Goal: Task Accomplishment & Management: Use online tool/utility

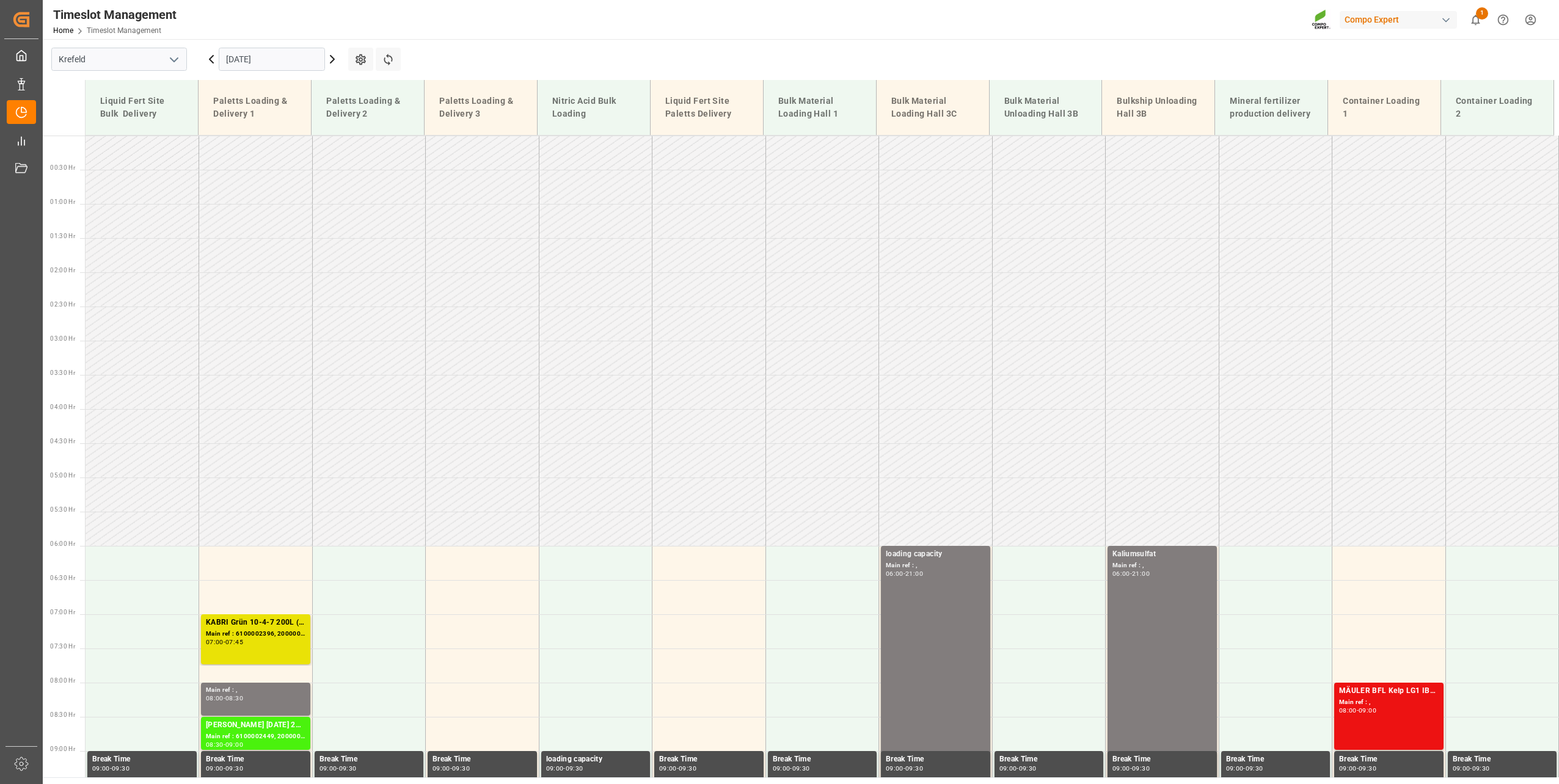
scroll to position [764, 0]
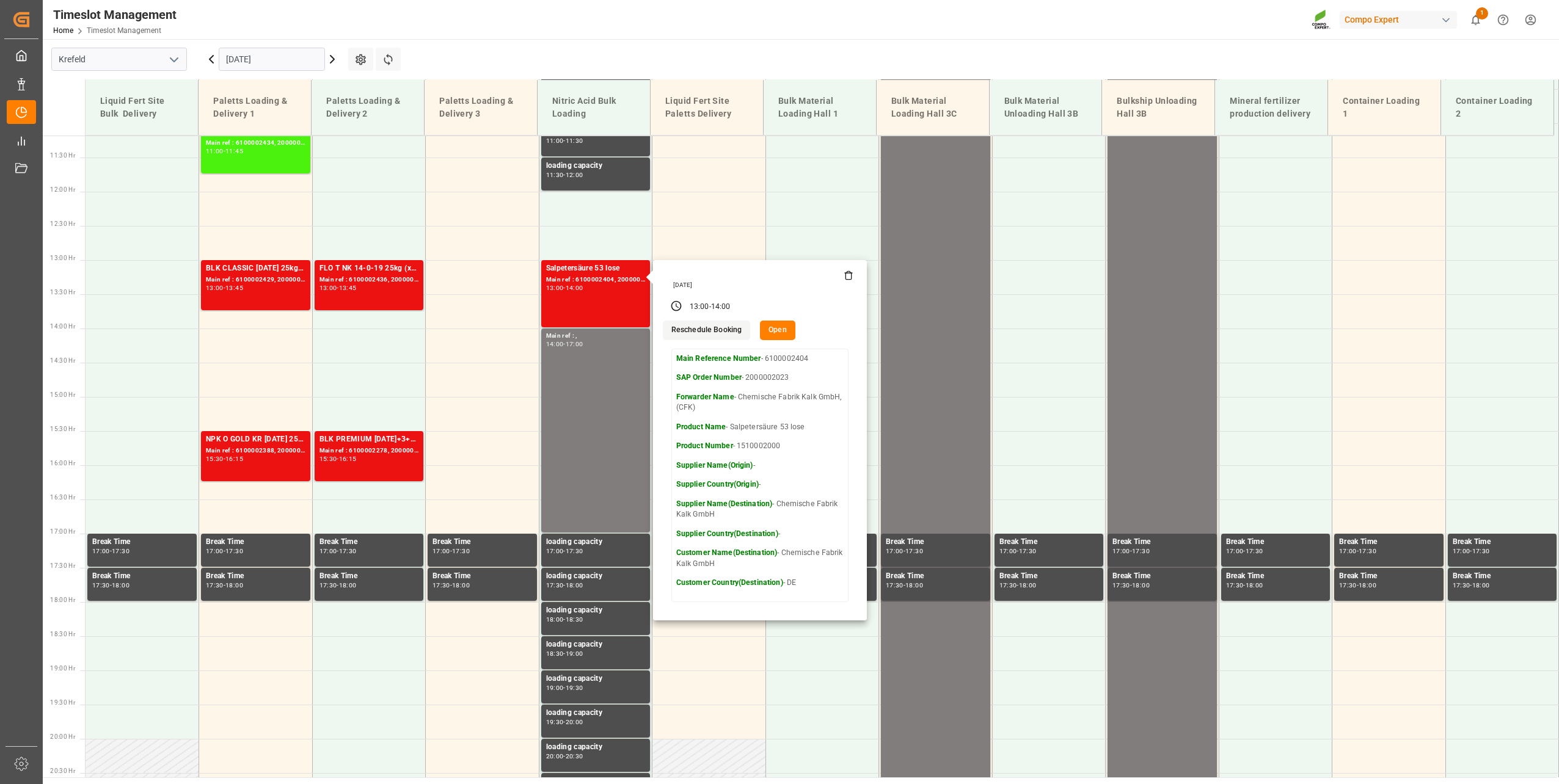
click at [237, 65] on input "14.10.2025" at bounding box center [271, 59] width 106 height 23
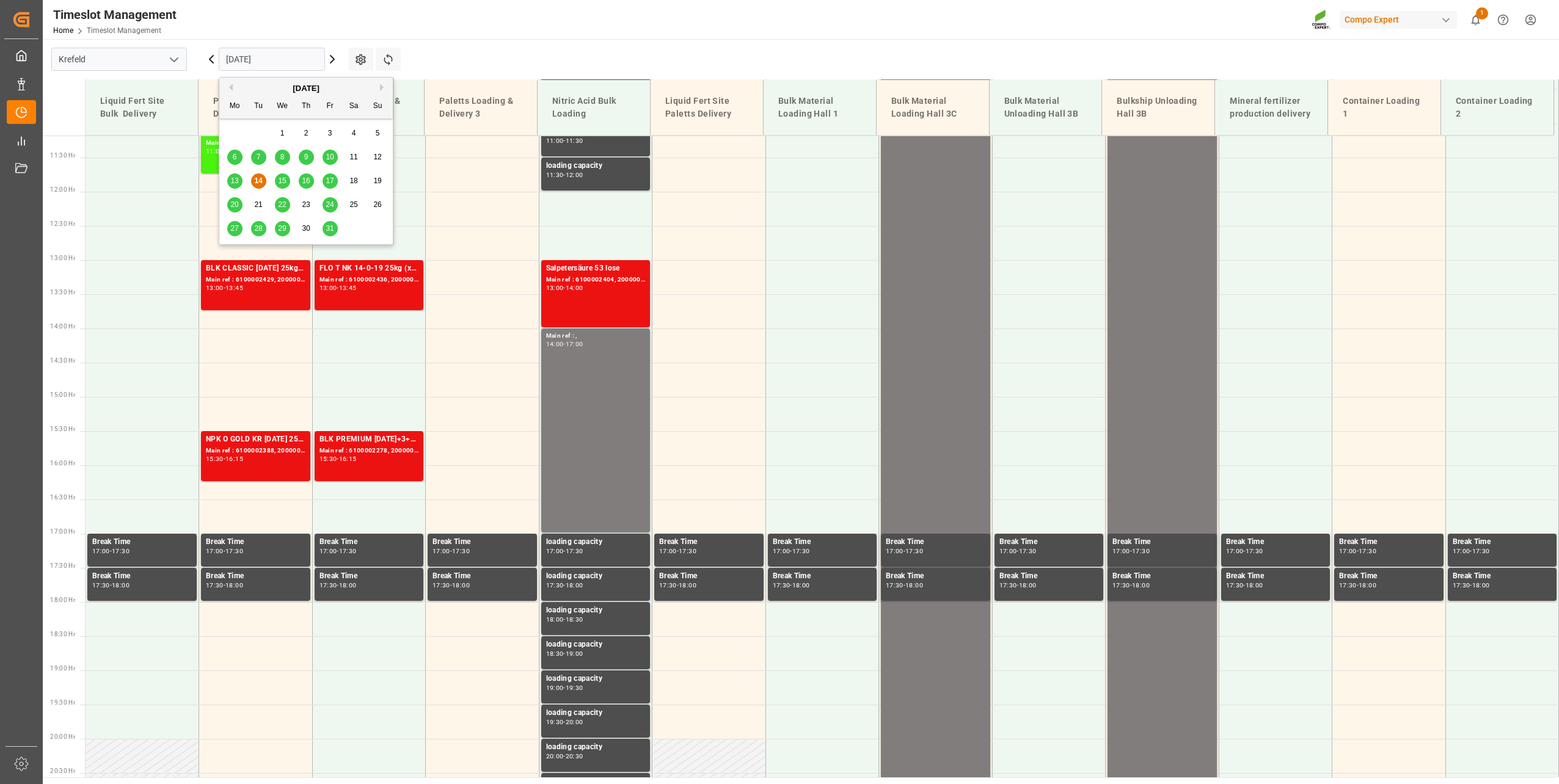
click at [238, 226] on span "27" at bounding box center [234, 228] width 8 height 9
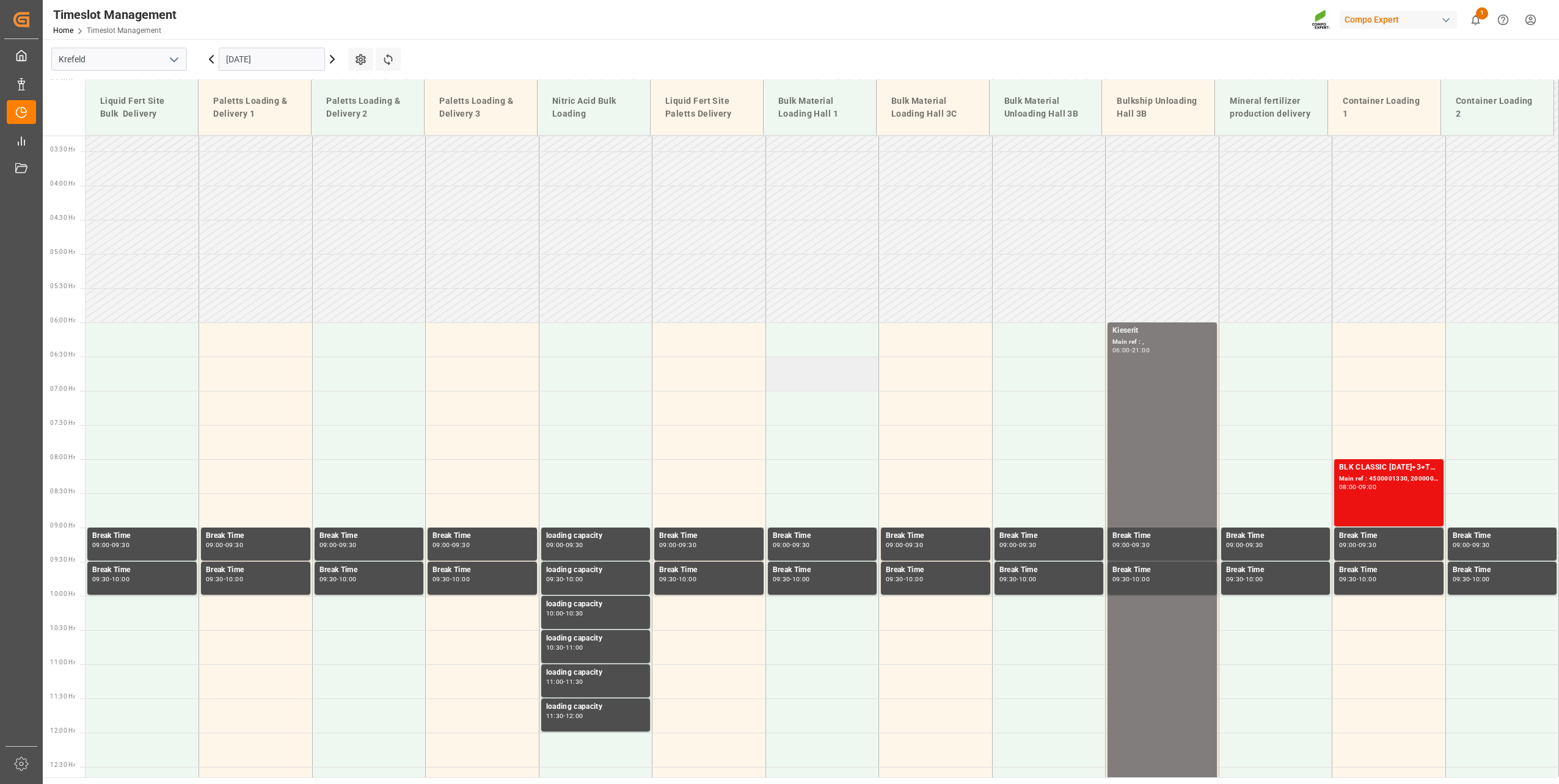
scroll to position [215, 0]
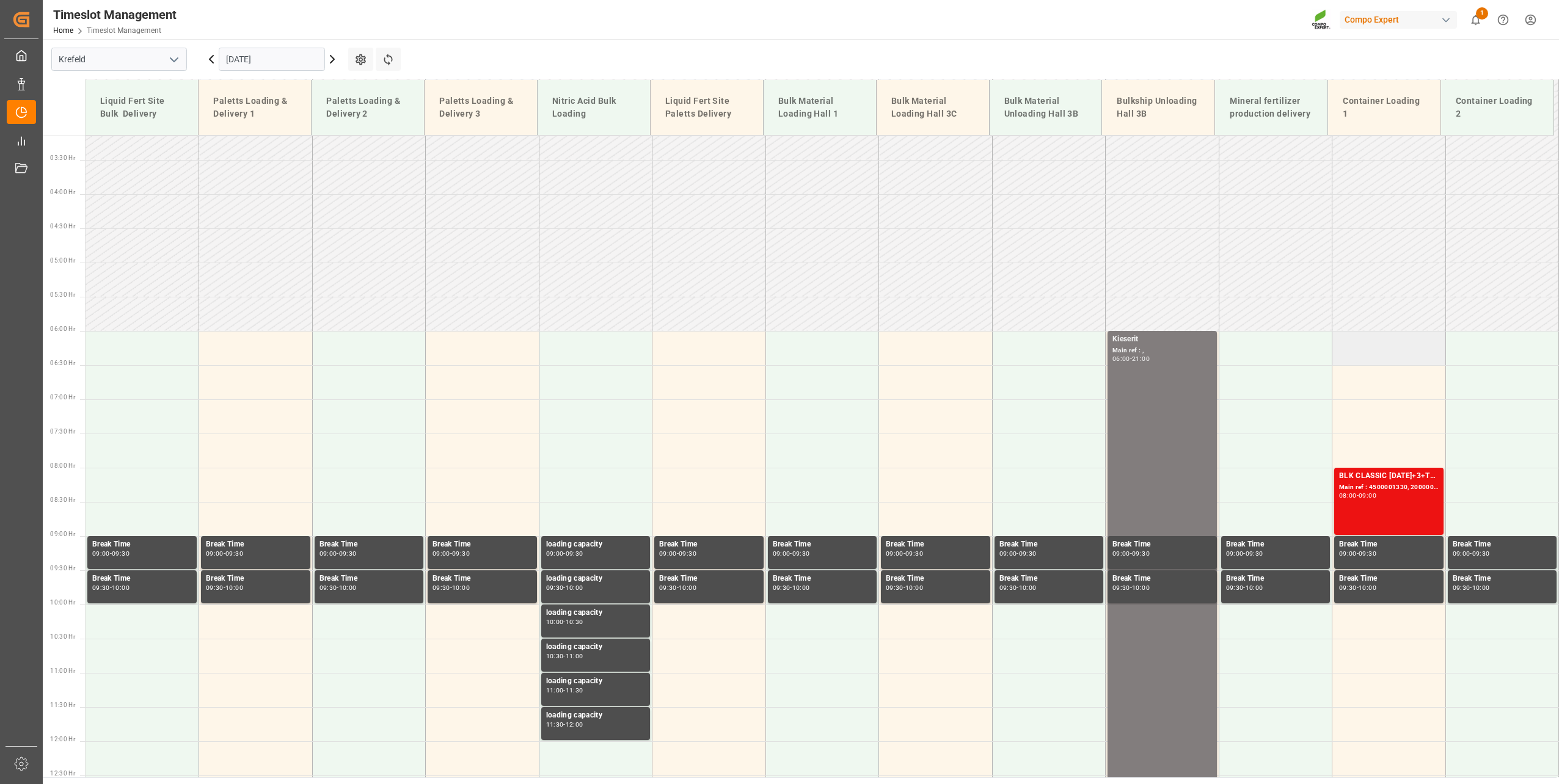
click at [1378, 360] on td at bounding box center [1389, 347] width 114 height 34
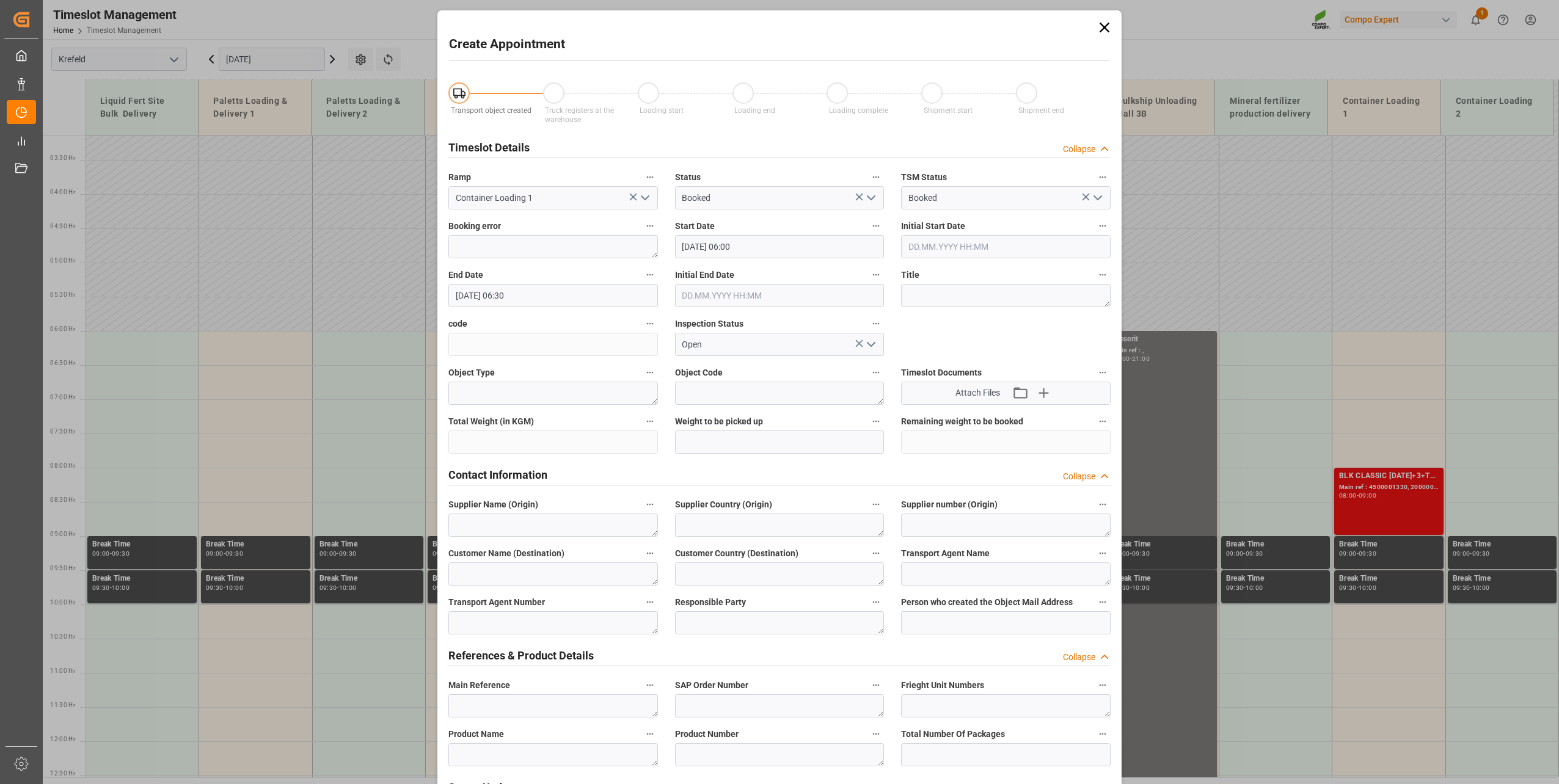
type input "27.10.2025 06:00"
type input "27.10.2025 06:30"
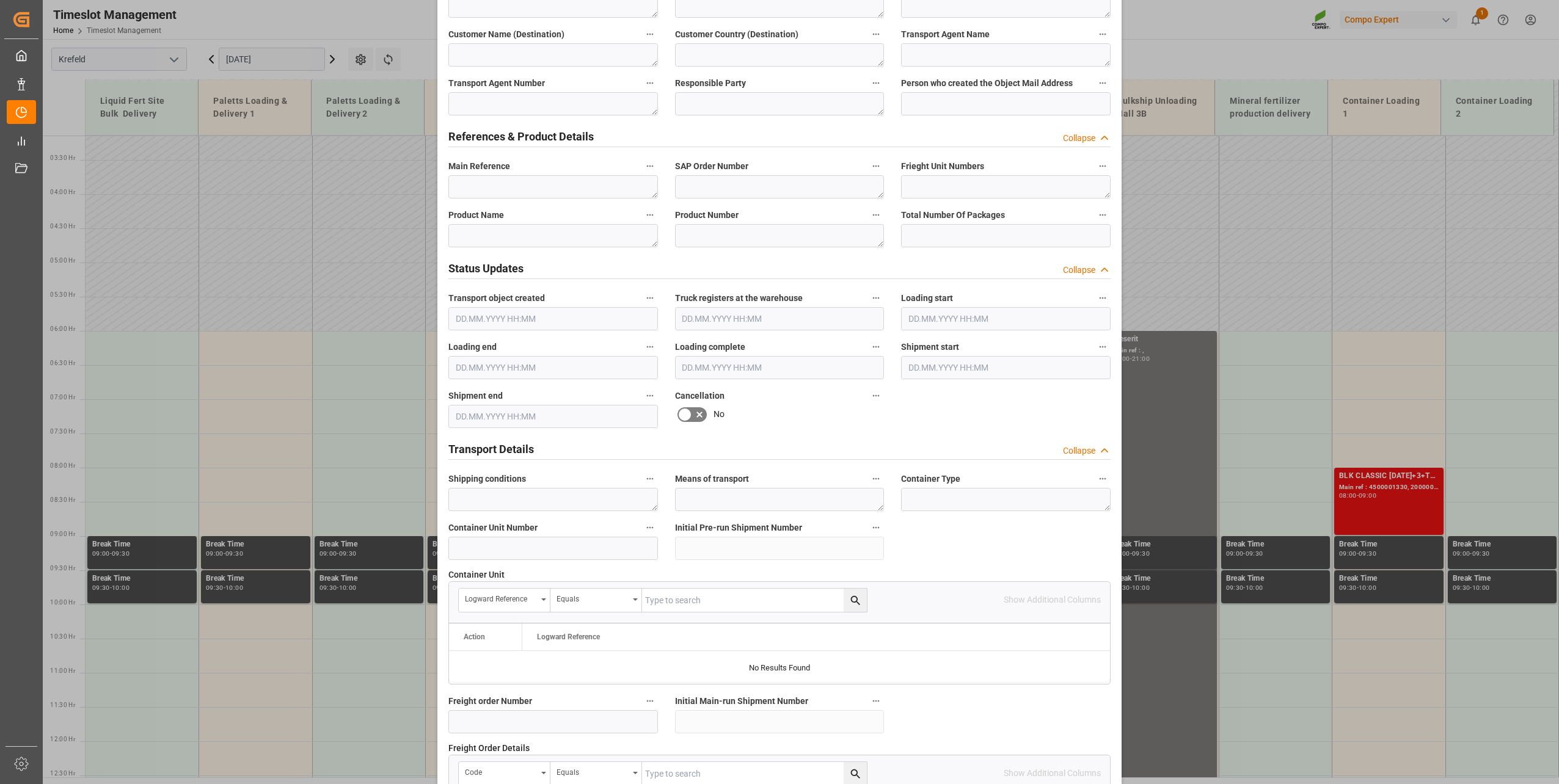
scroll to position [550, 0]
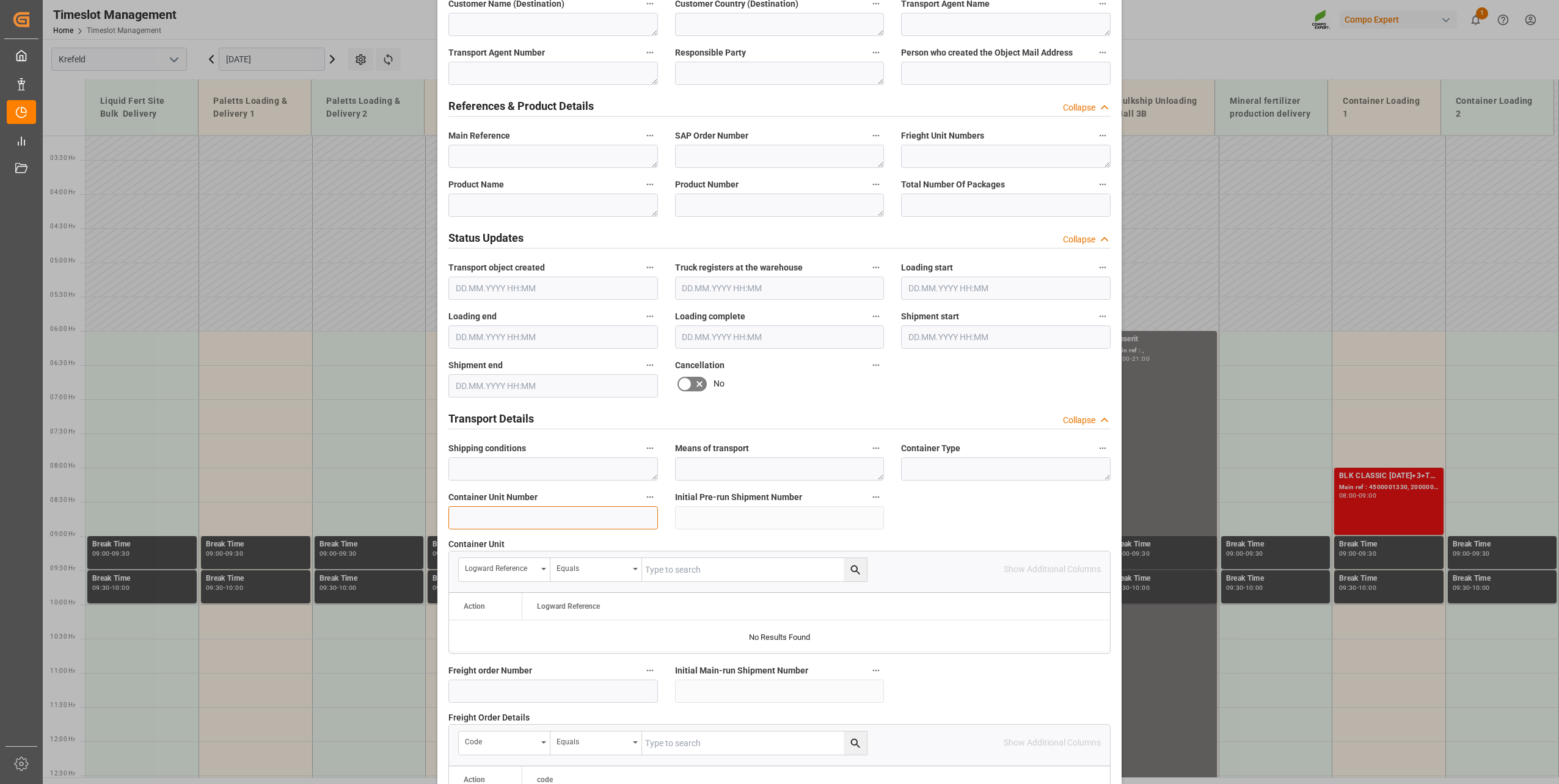
click at [565, 515] on input at bounding box center [553, 517] width 210 height 23
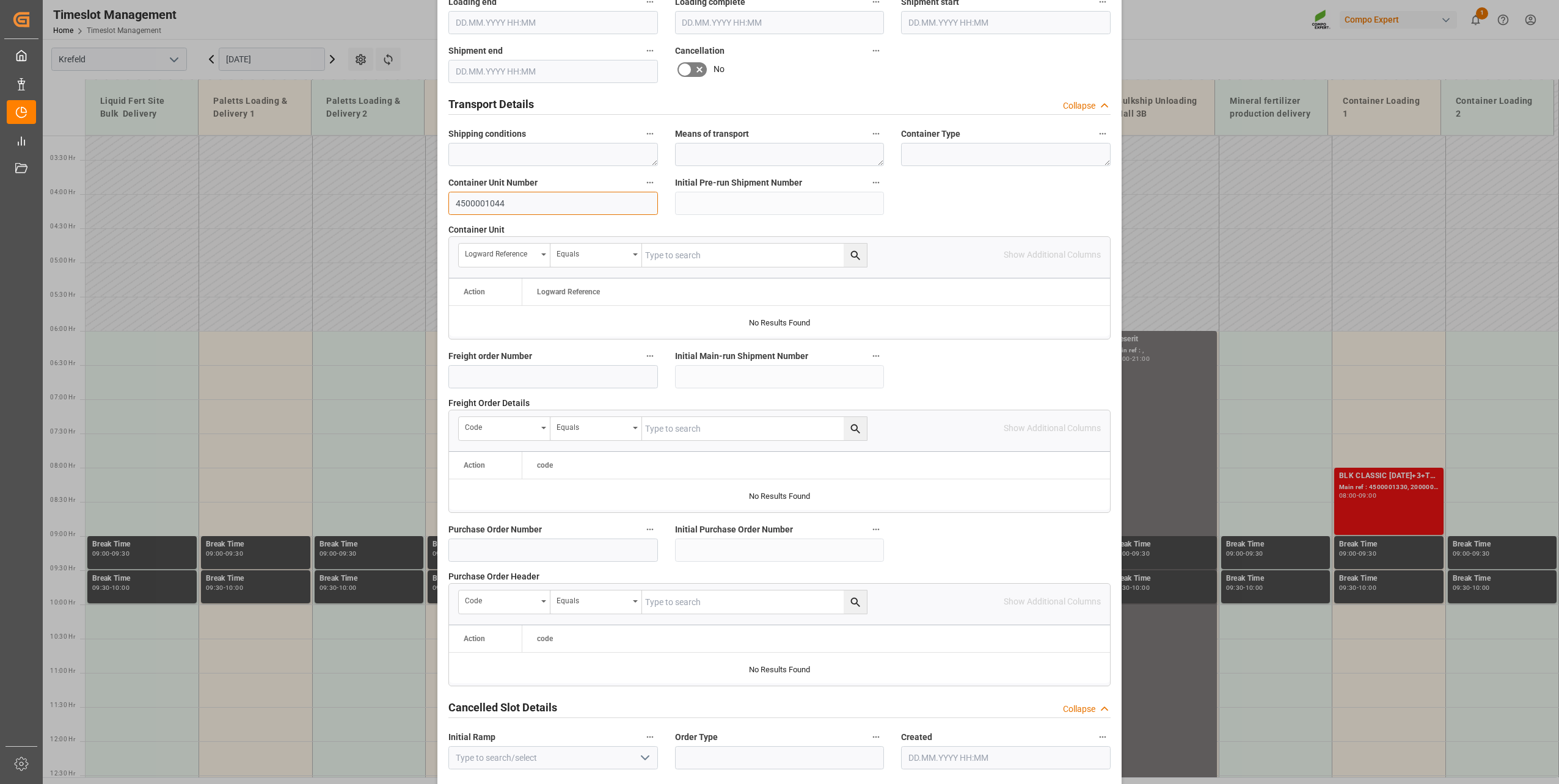
scroll to position [911, 0]
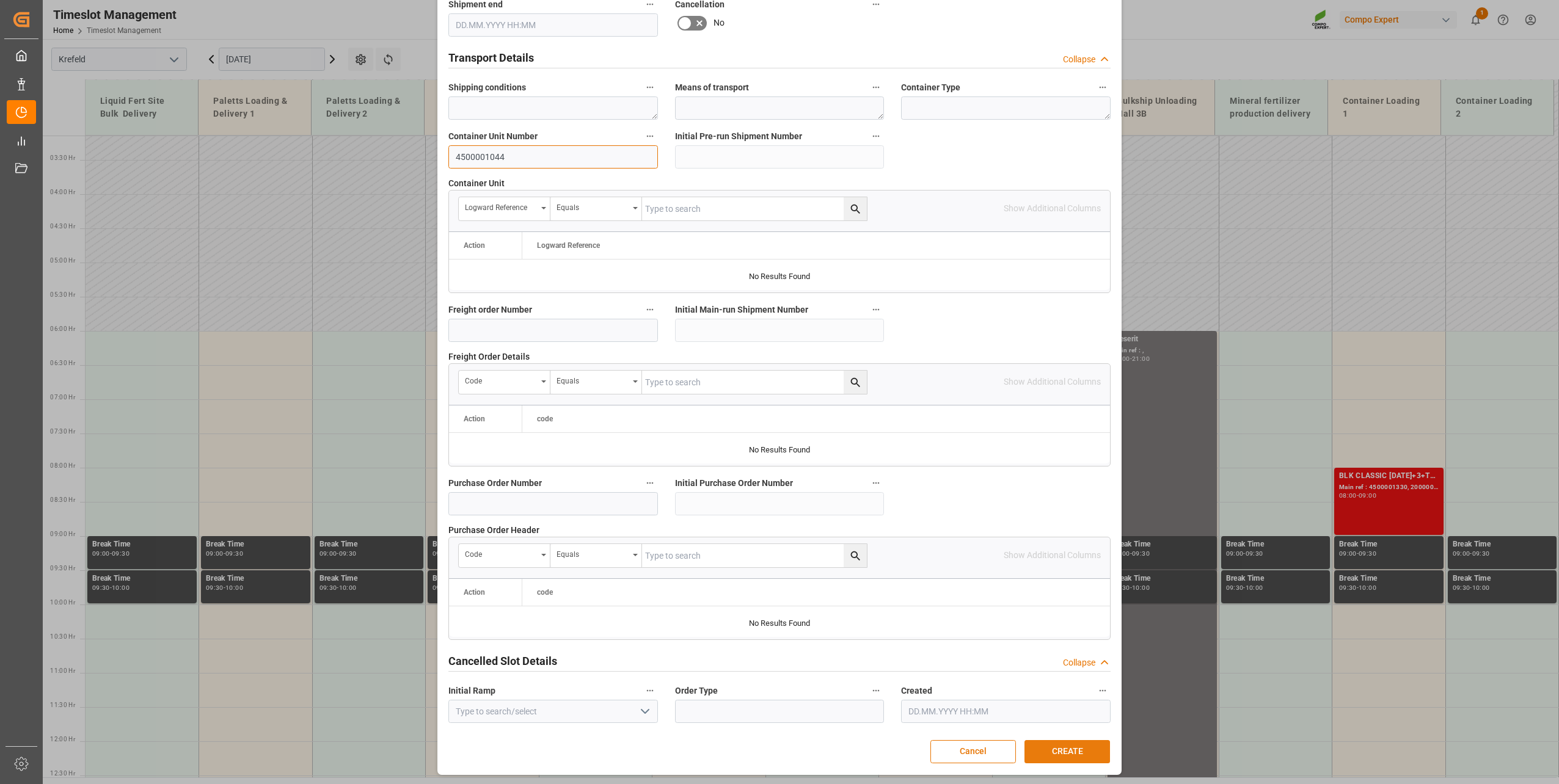
type input "4500001044"
click at [1059, 746] on button "CREATE" at bounding box center [1067, 751] width 86 height 23
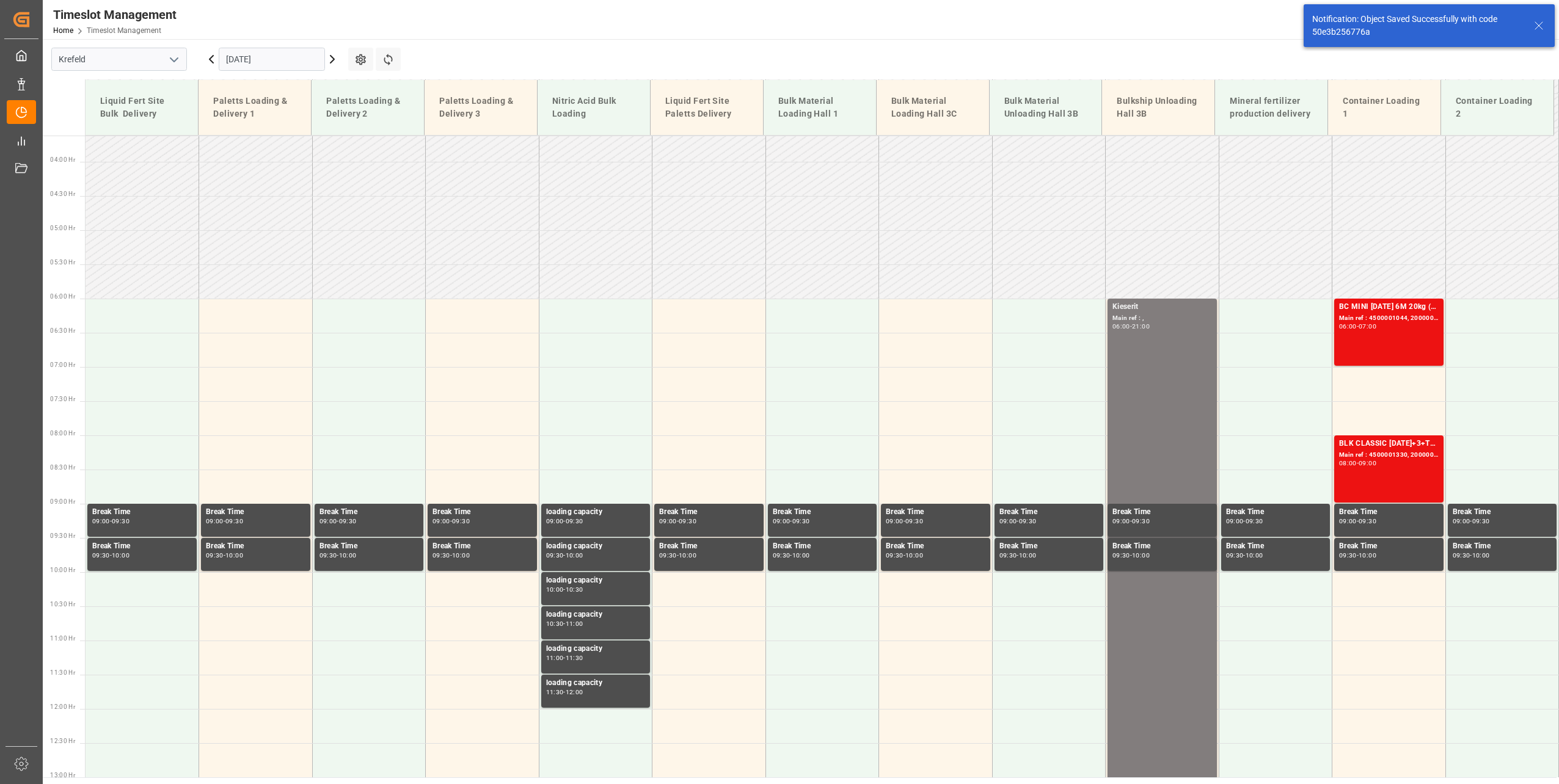
scroll to position [347, 0]
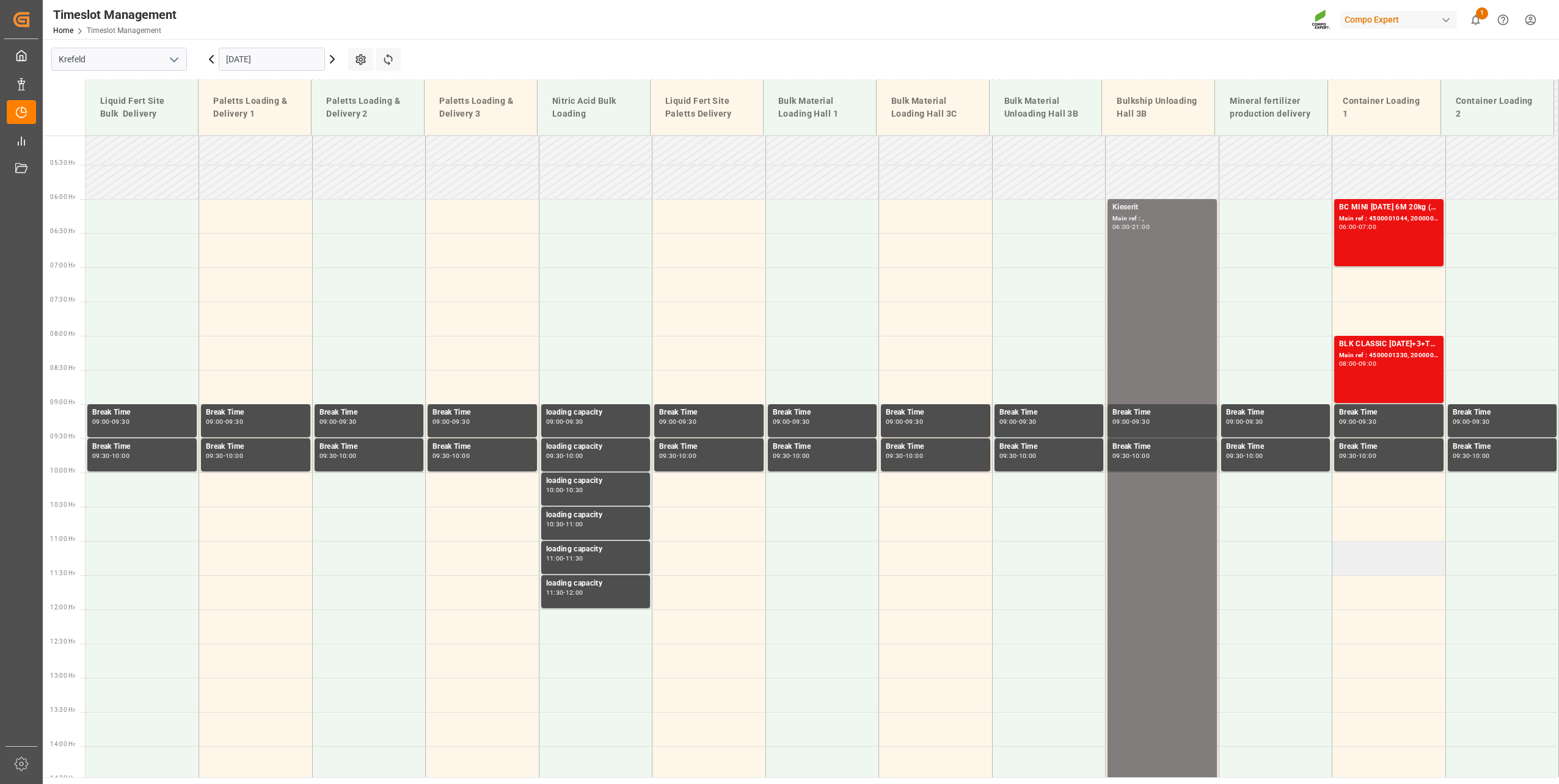
click at [1355, 555] on td at bounding box center [1389, 558] width 114 height 34
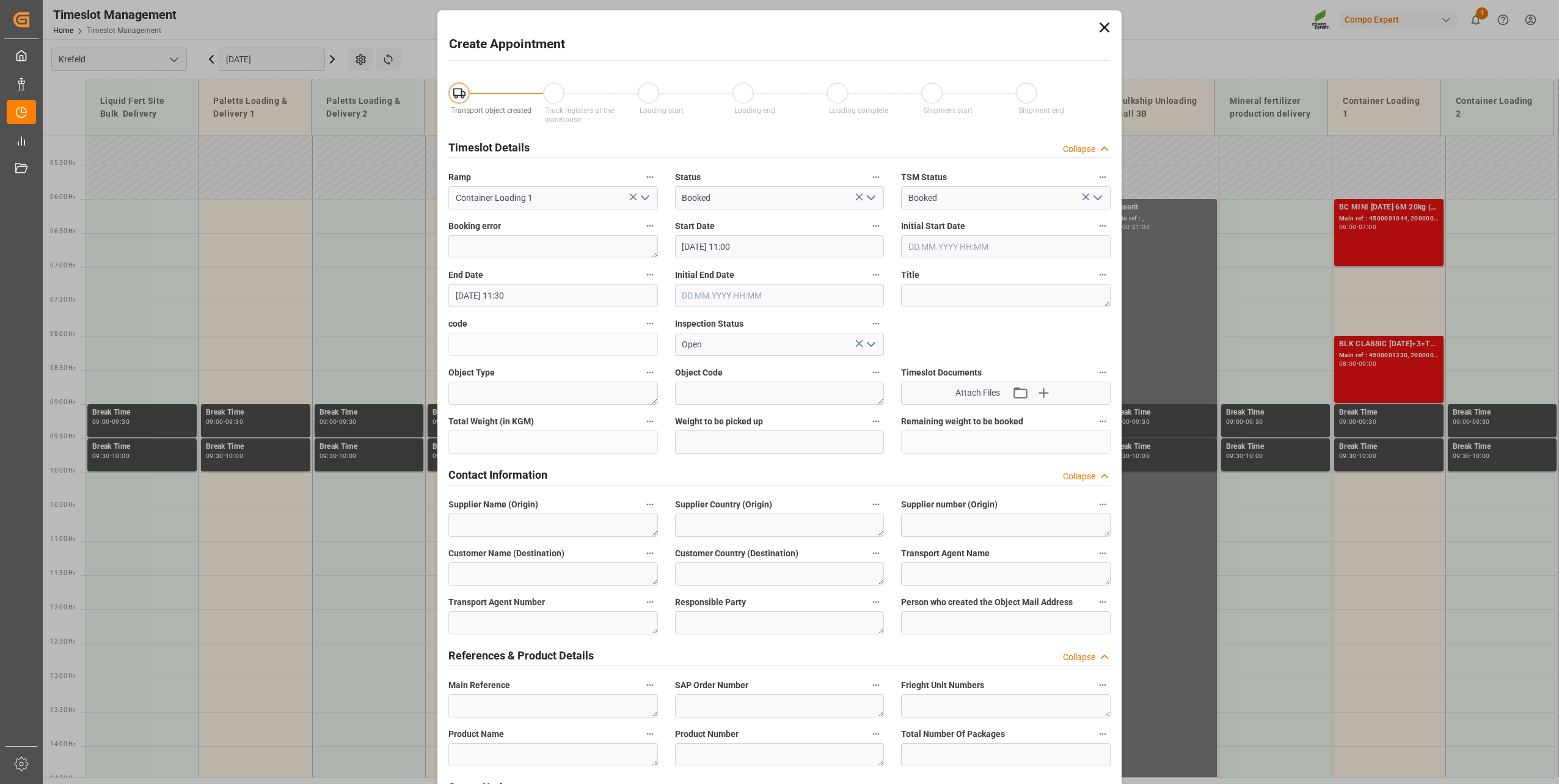
type input "27.10.2025 11:00"
type input "27.10.2025 11:30"
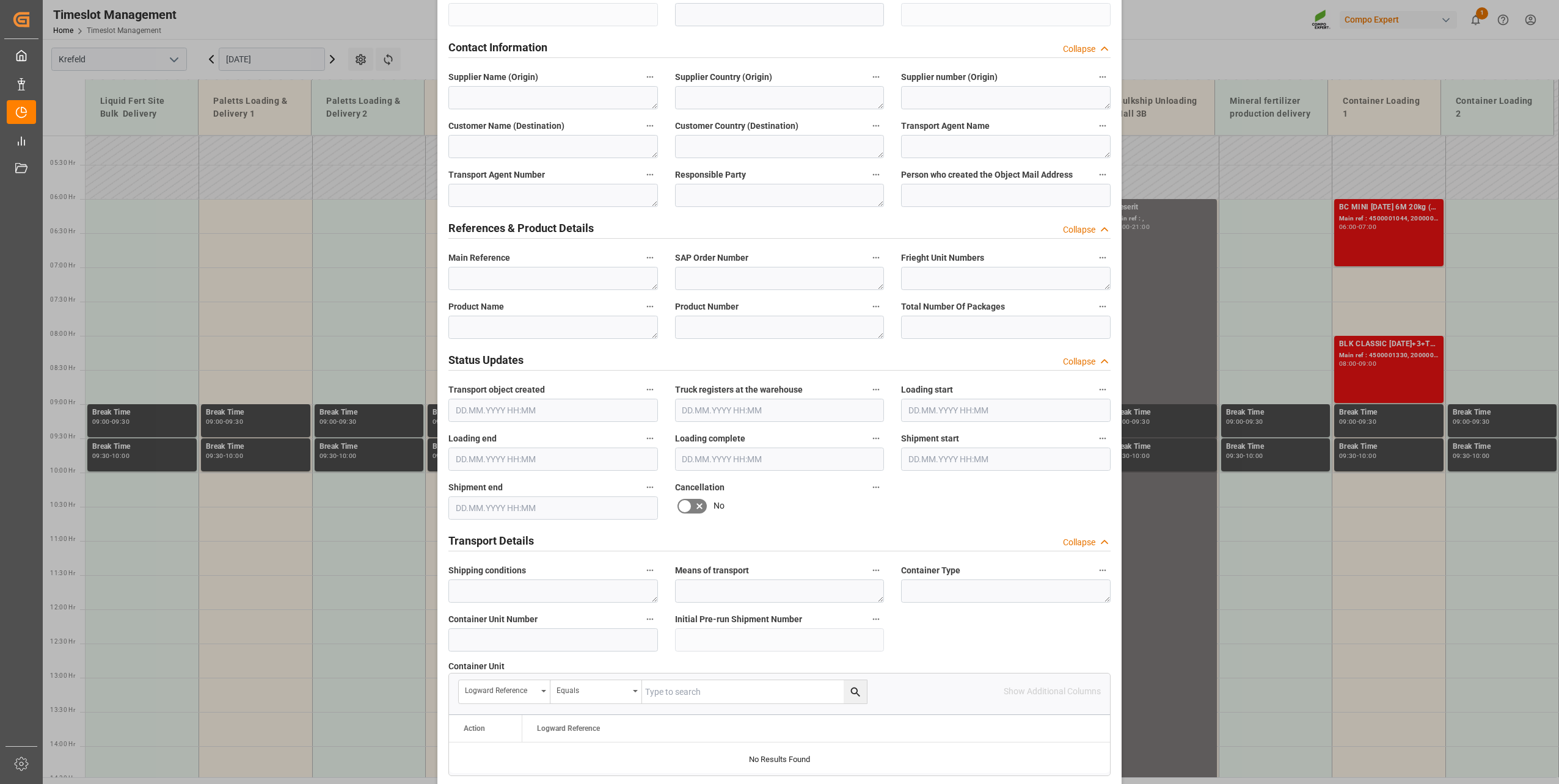
scroll to position [550, 0]
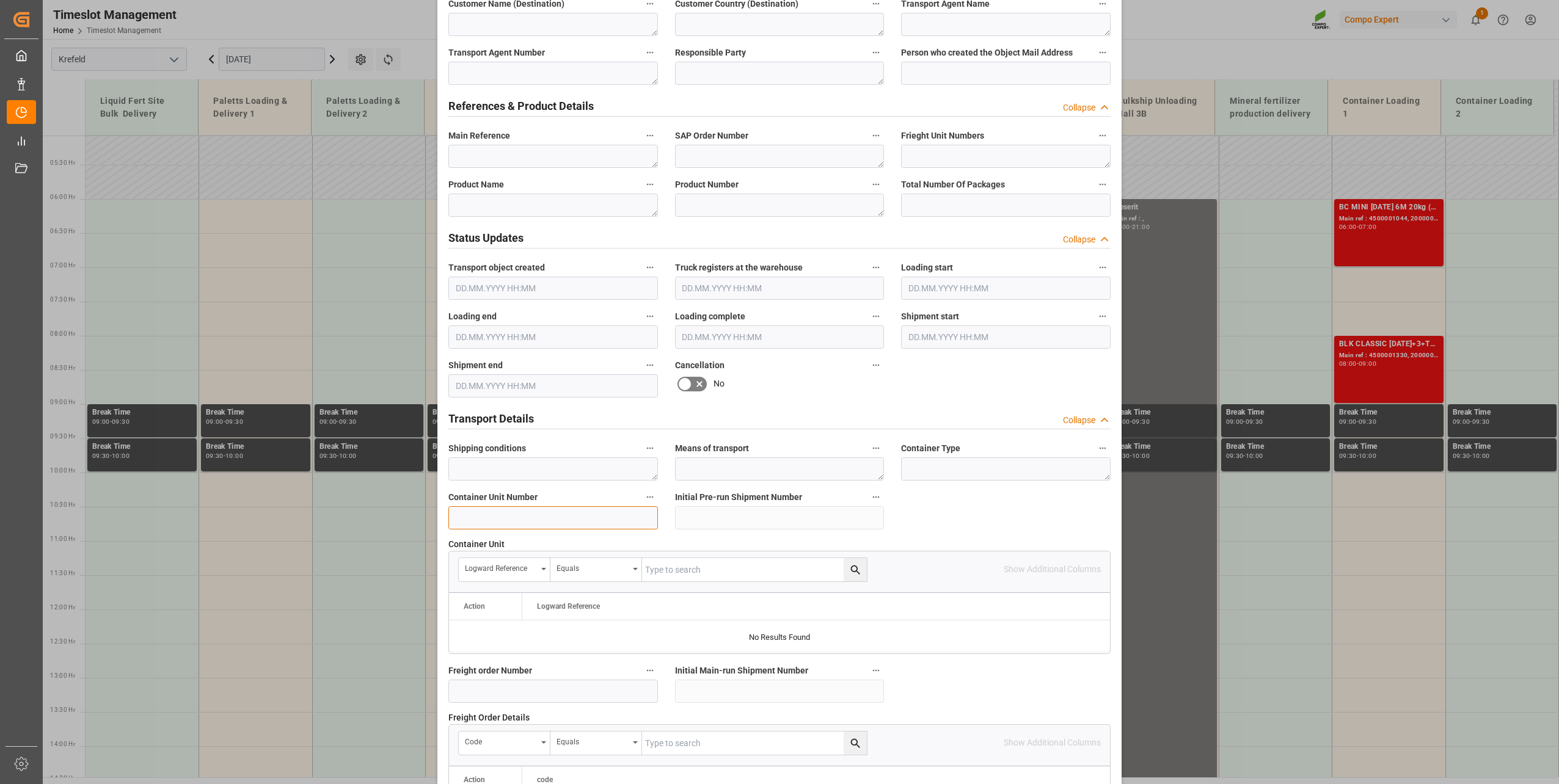
click at [539, 516] on input at bounding box center [553, 517] width 210 height 23
paste input "4500001044"
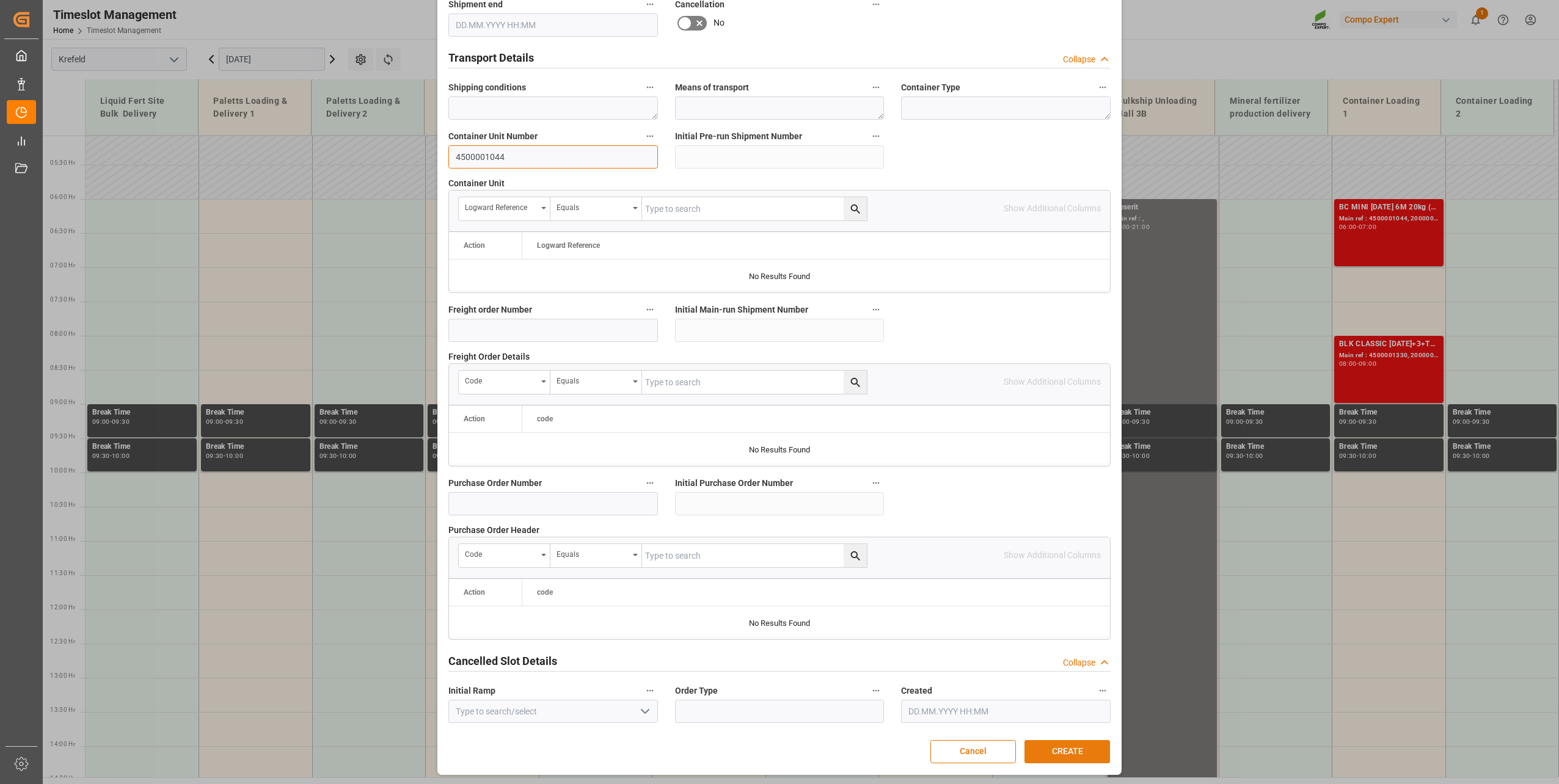
type input "4500001044"
click at [1049, 744] on button "CREATE" at bounding box center [1067, 751] width 86 height 23
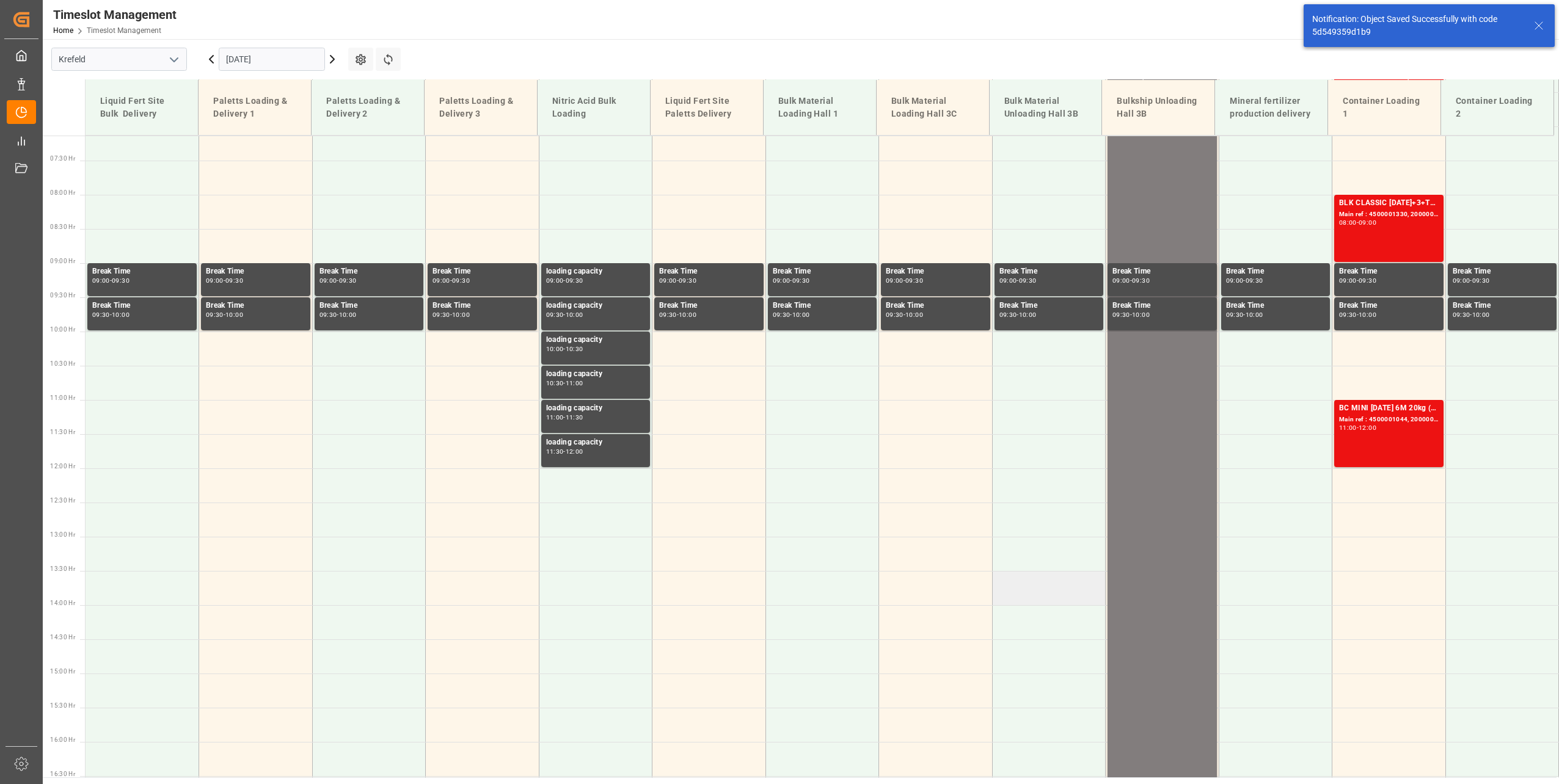
scroll to position [688, 0]
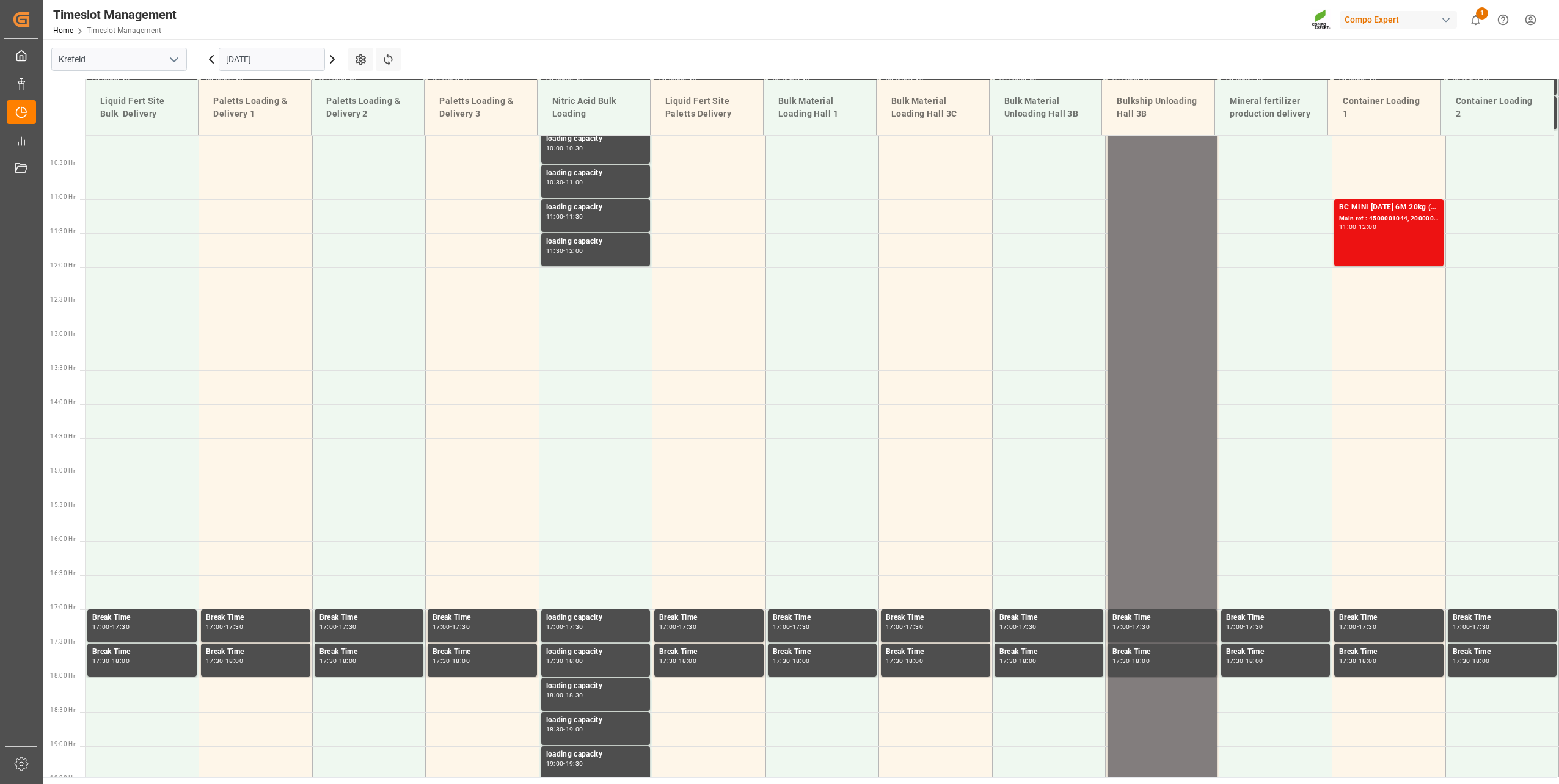
click at [263, 48] on input "27.10.2025" at bounding box center [271, 59] width 106 height 23
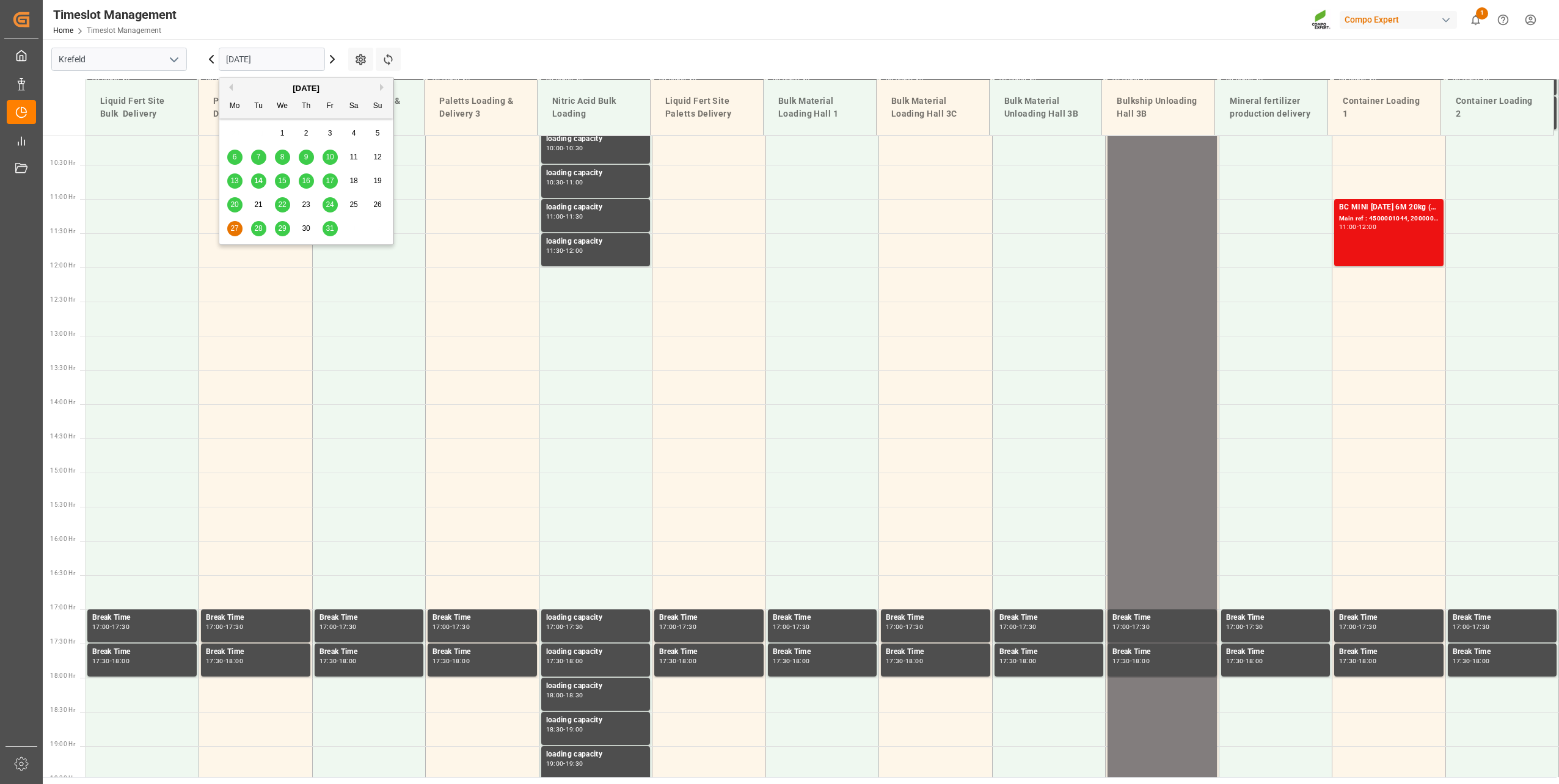
click at [380, 91] on button "Next Month" at bounding box center [384, 87] width 7 height 7
click at [235, 156] on span "3" at bounding box center [235, 157] width 4 height 9
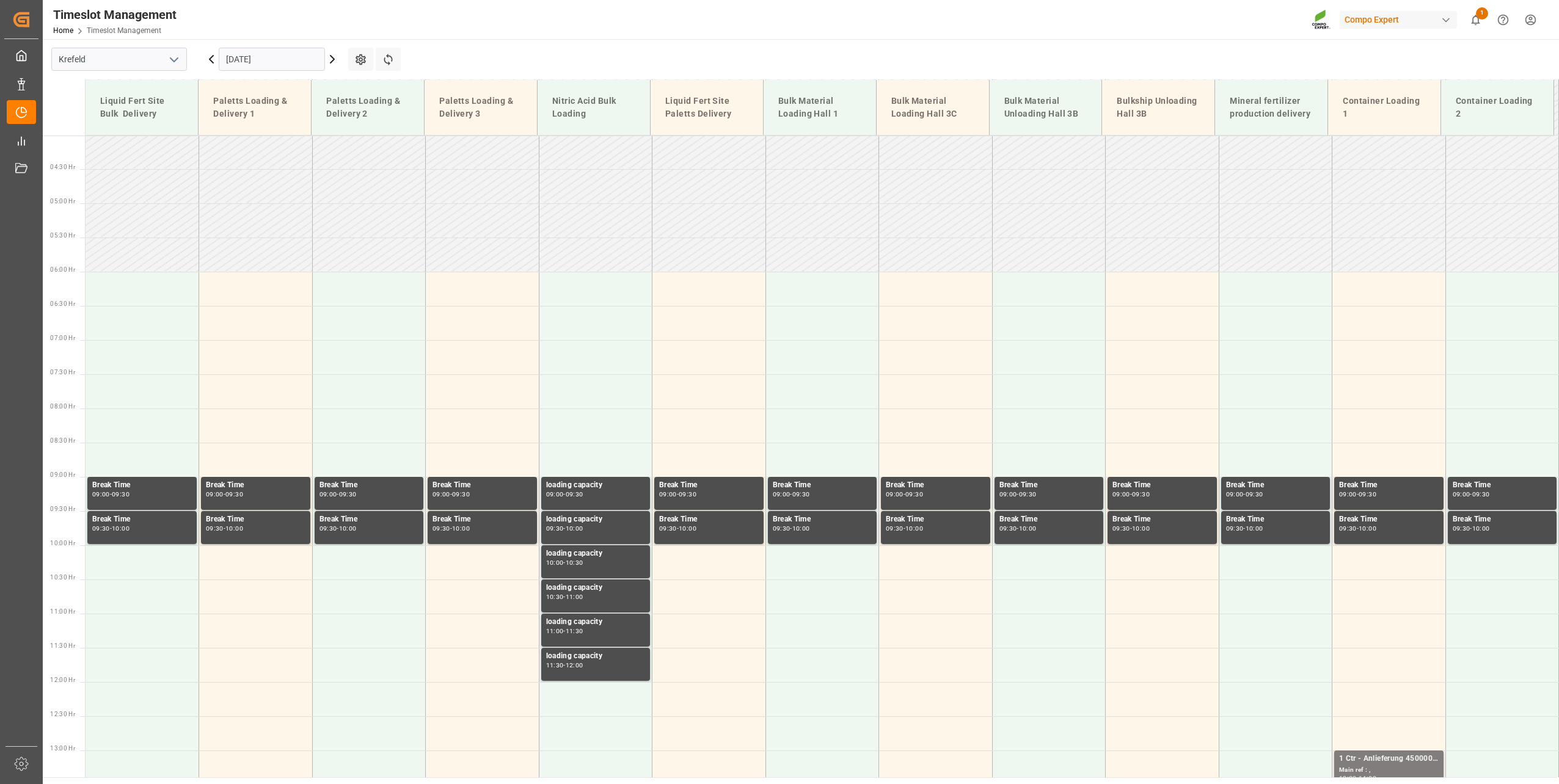
scroll to position [154, 0]
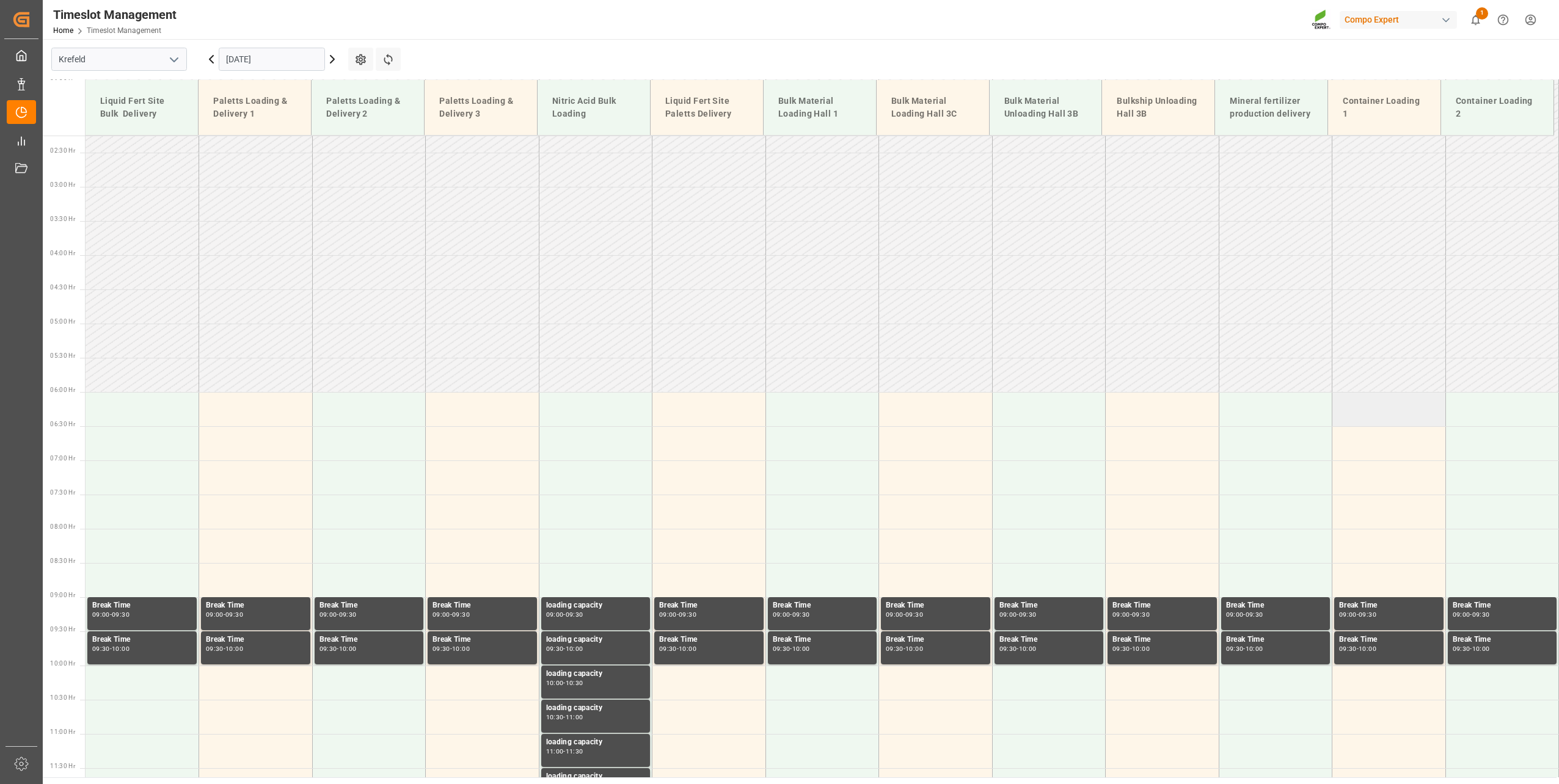
click at [1393, 415] on td at bounding box center [1389, 409] width 114 height 34
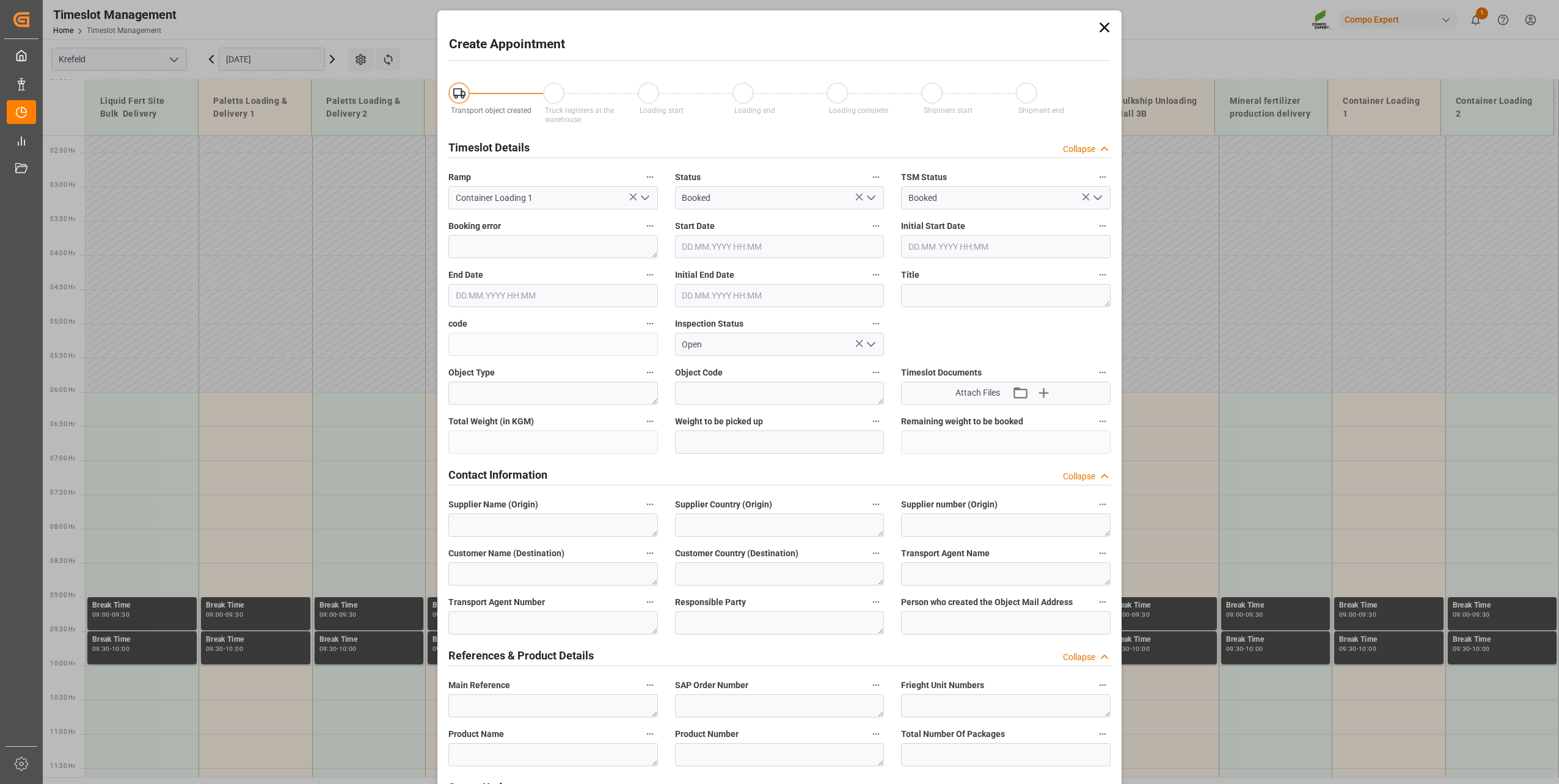
type input "03.11.2025 06:00"
type input "03.11.2025 06:30"
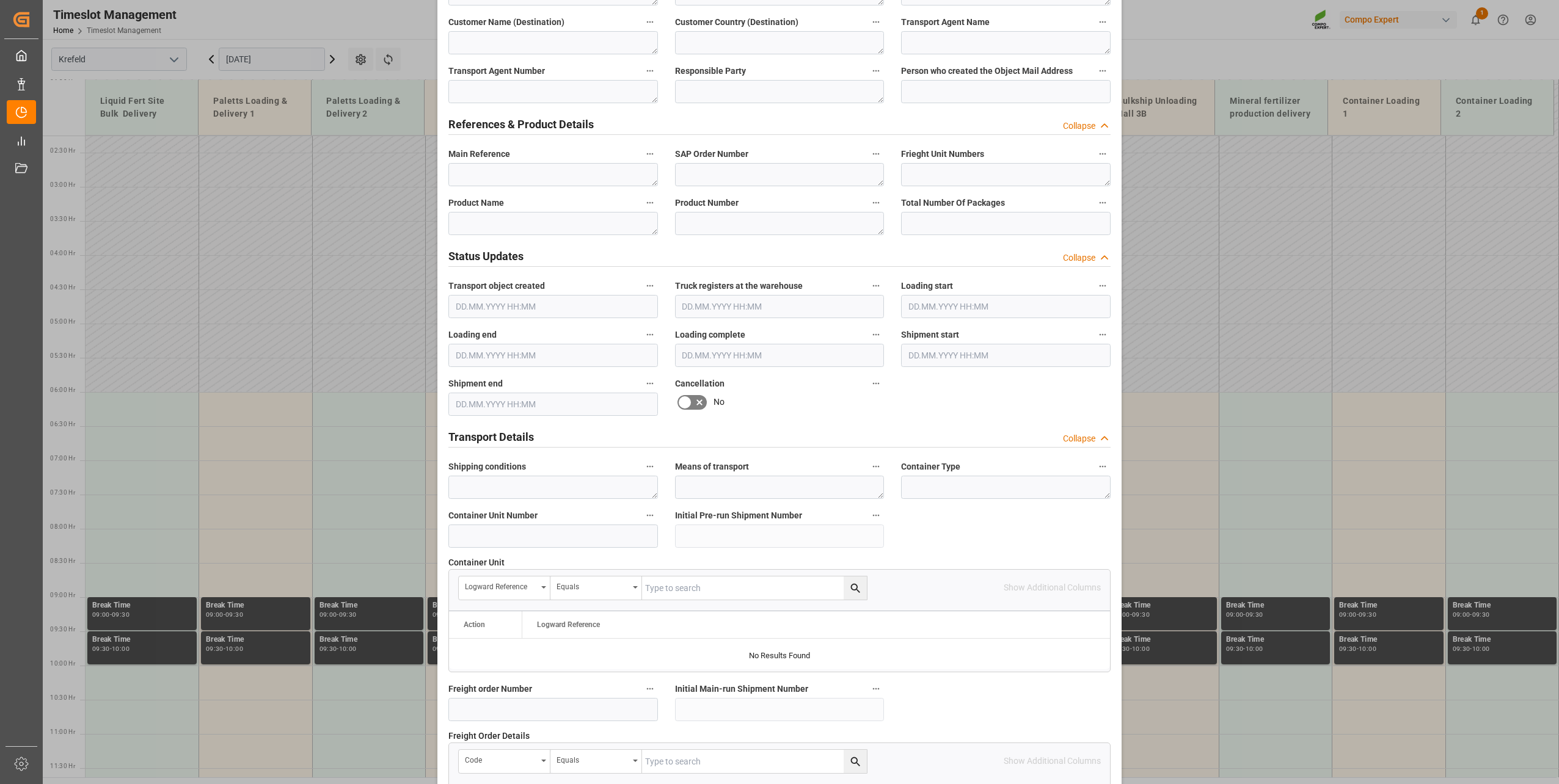
scroll to position [550, 0]
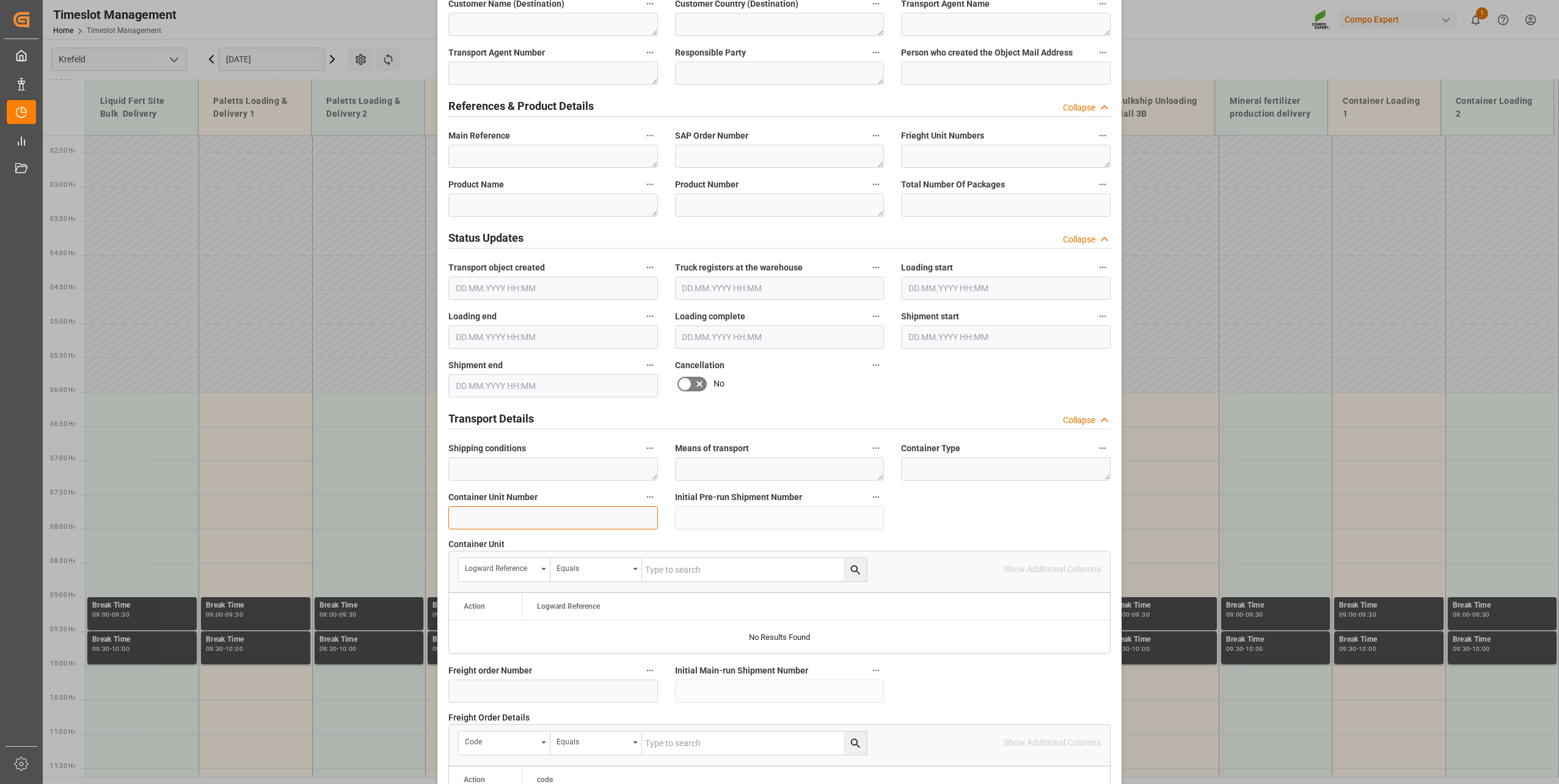
click at [527, 516] on input at bounding box center [553, 517] width 210 height 23
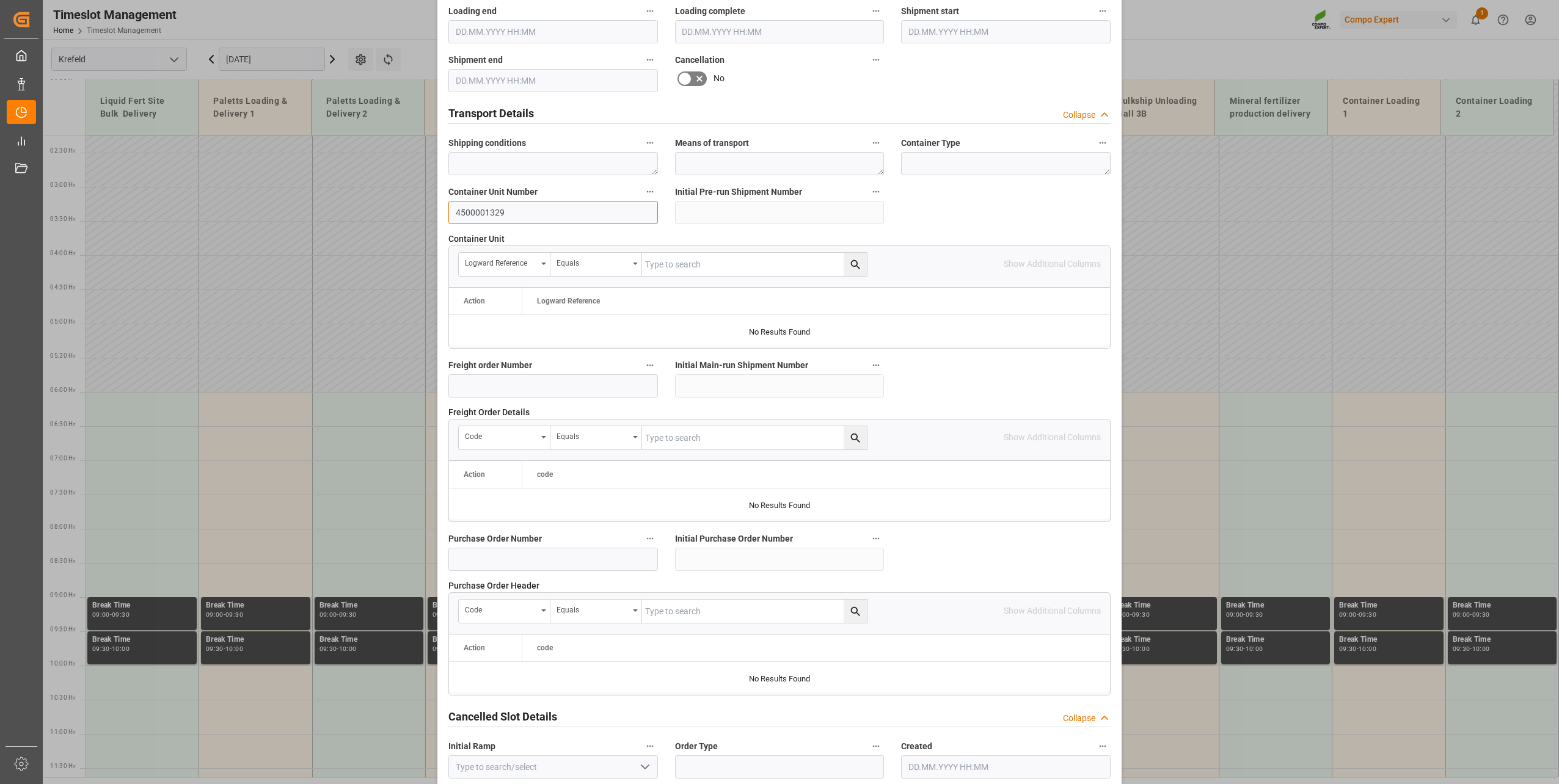
scroll to position [911, 0]
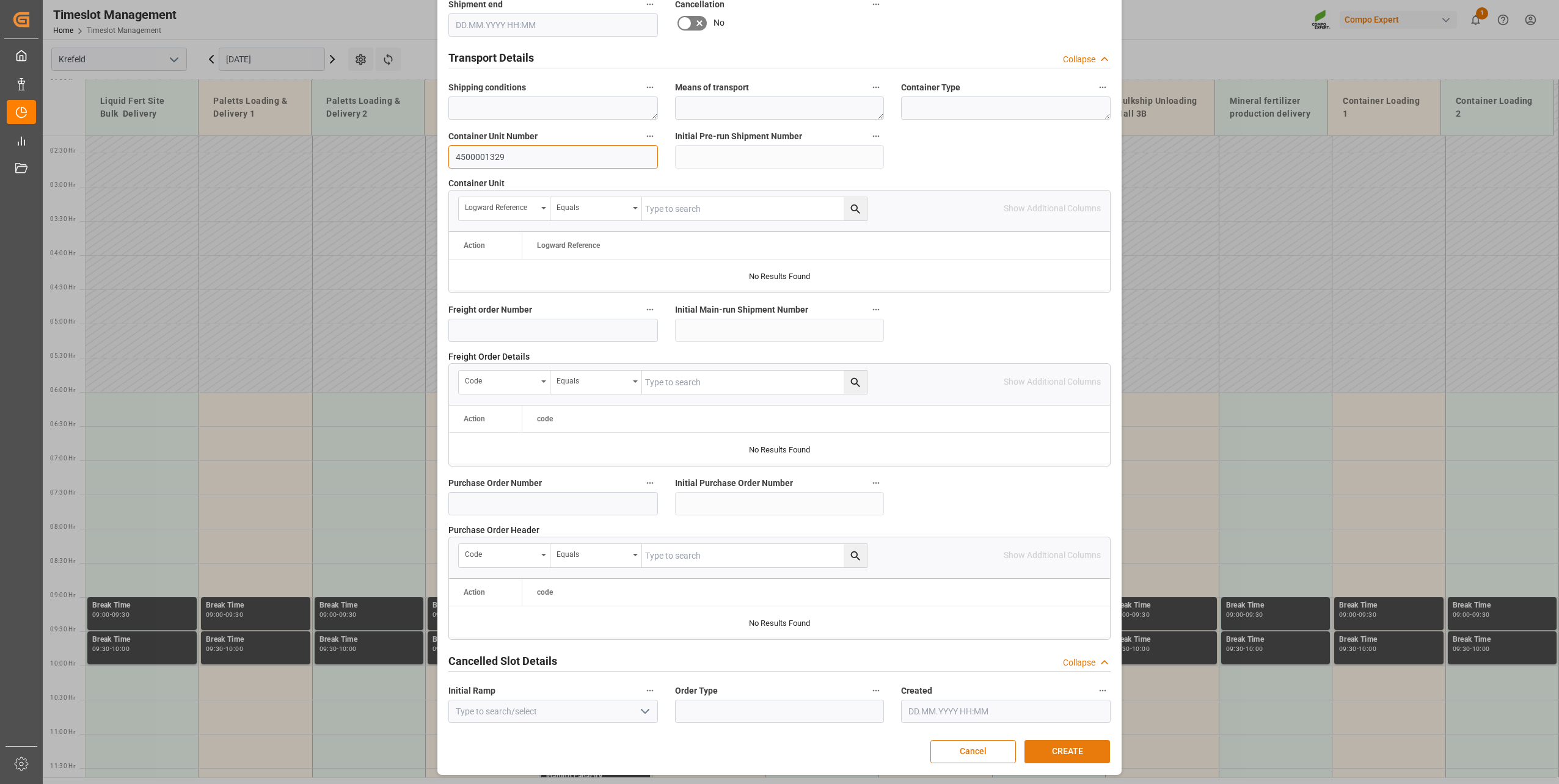
type input "4500001329"
click at [1075, 753] on button "CREATE" at bounding box center [1067, 751] width 86 height 23
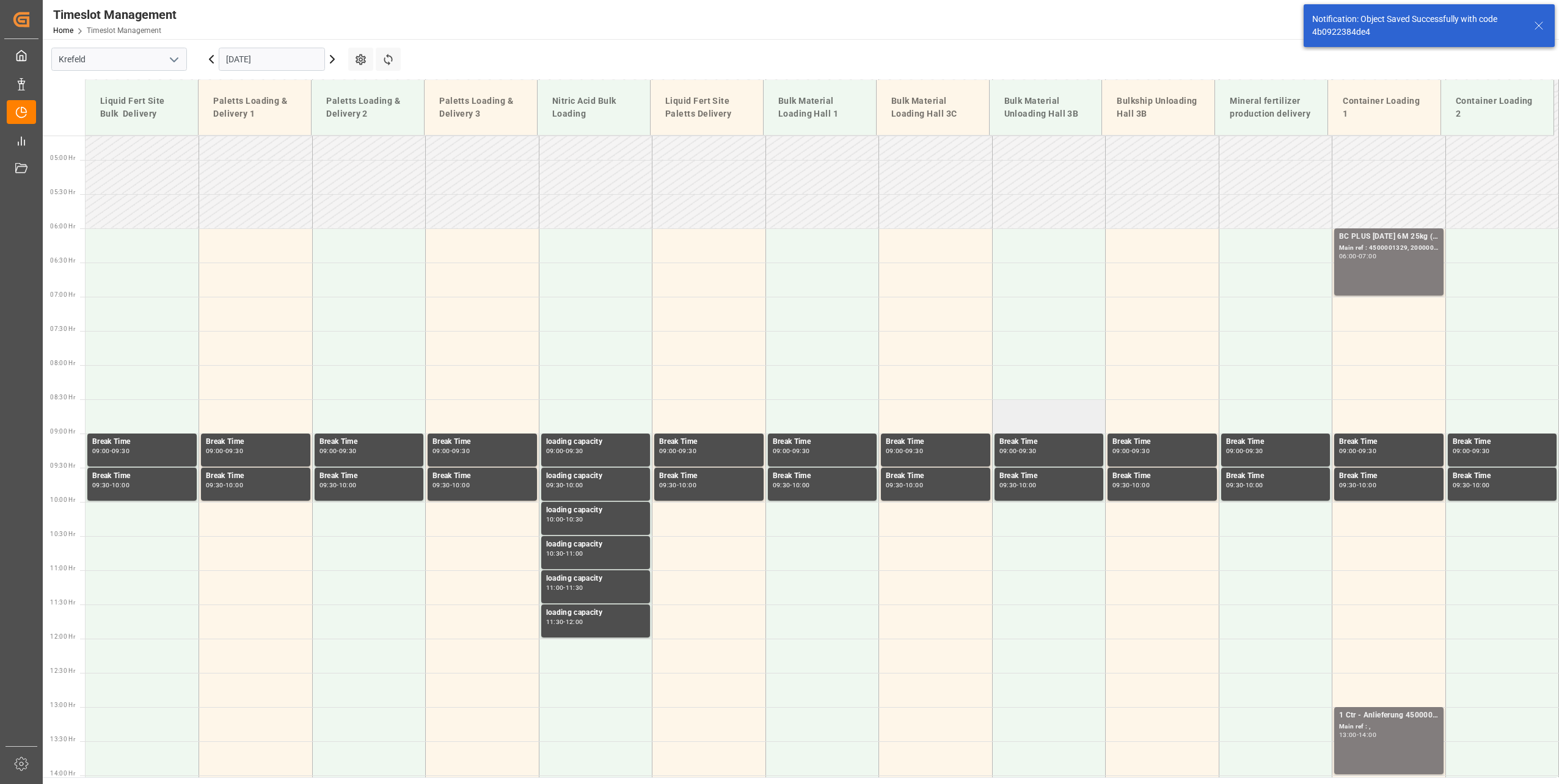
scroll to position [347, 0]
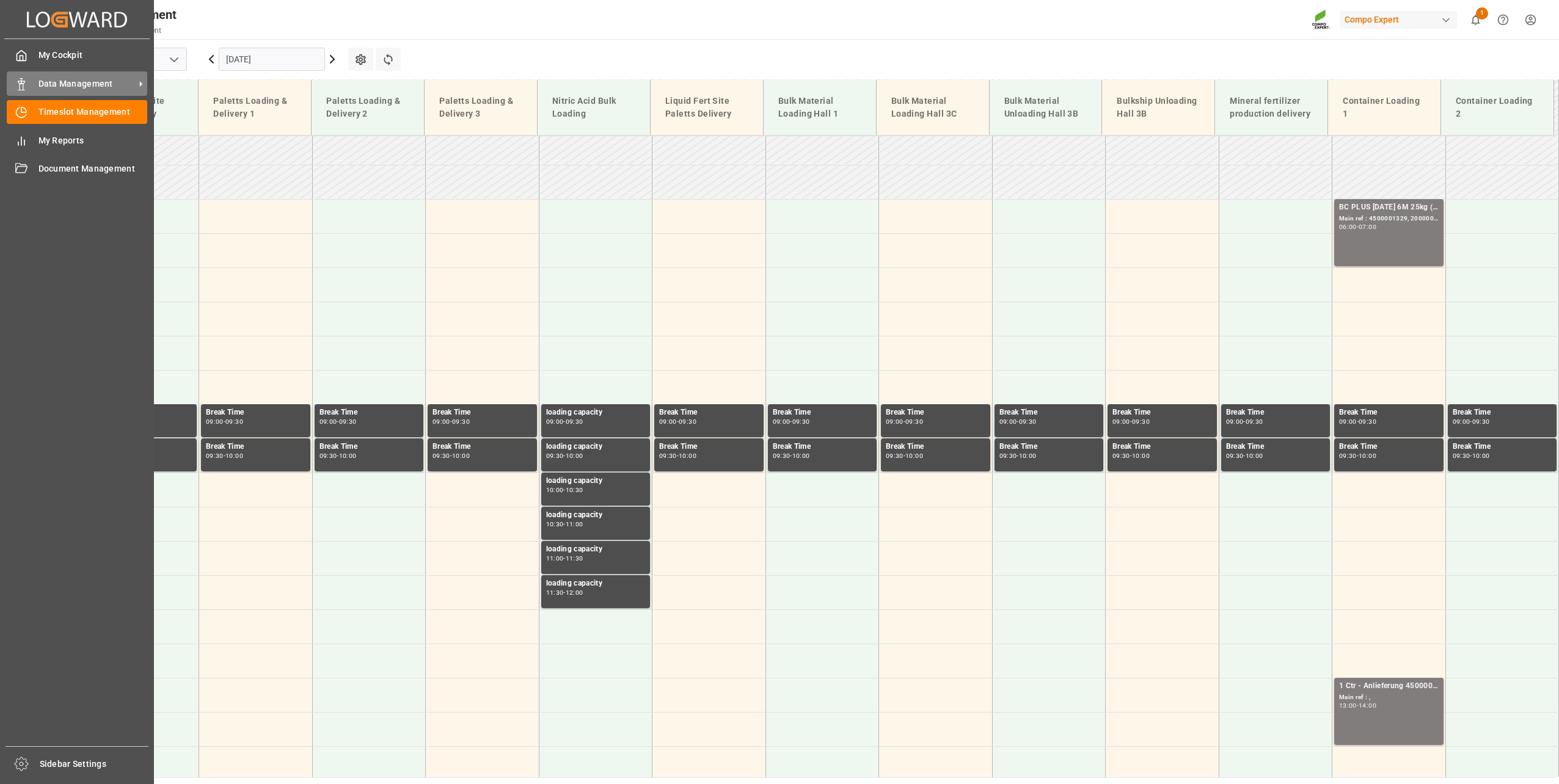
click at [45, 76] on div "Data Management Data Management" at bounding box center [77, 83] width 140 height 24
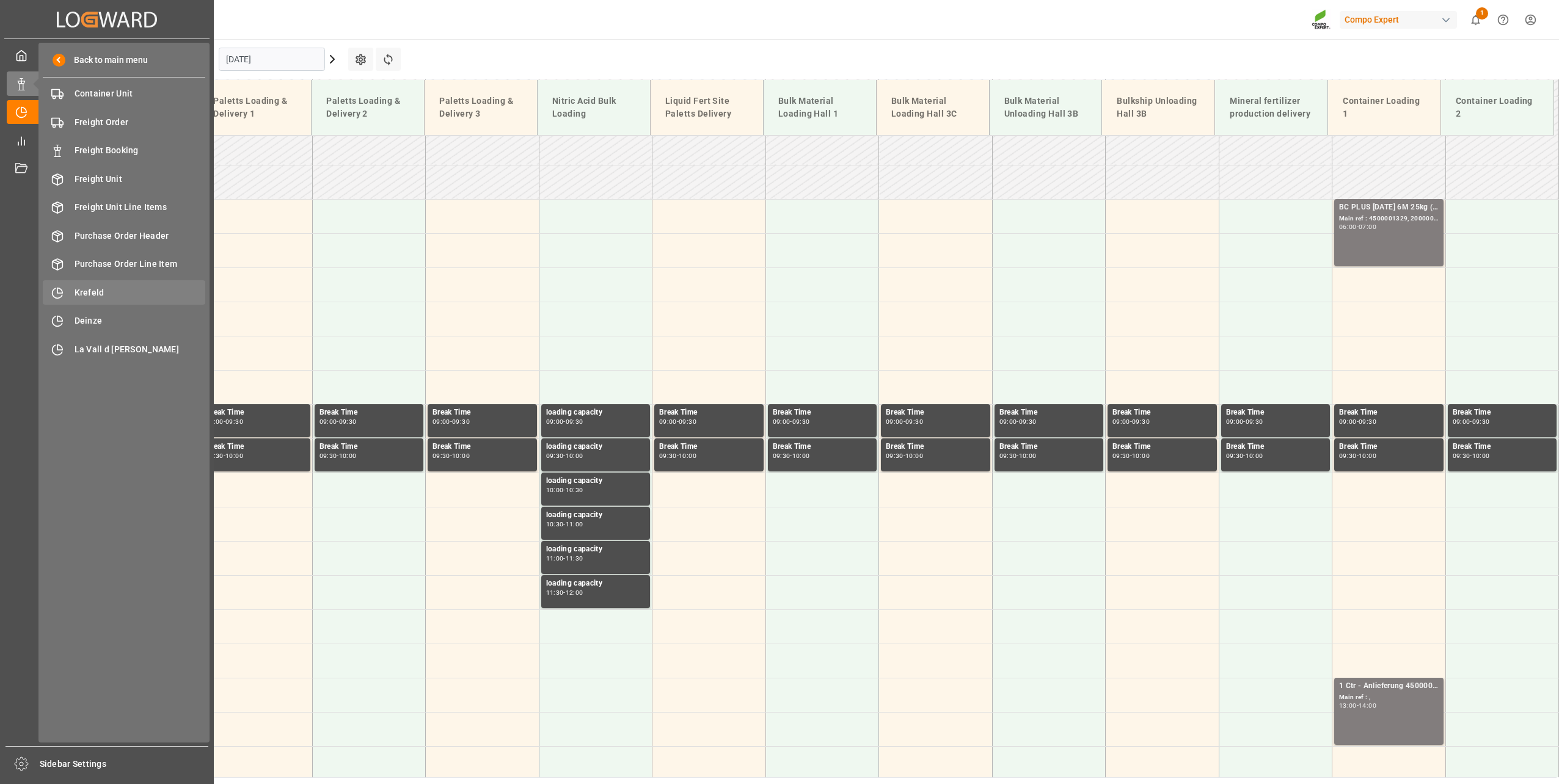
click at [107, 287] on span "Krefeld" at bounding box center [140, 293] width 132 height 13
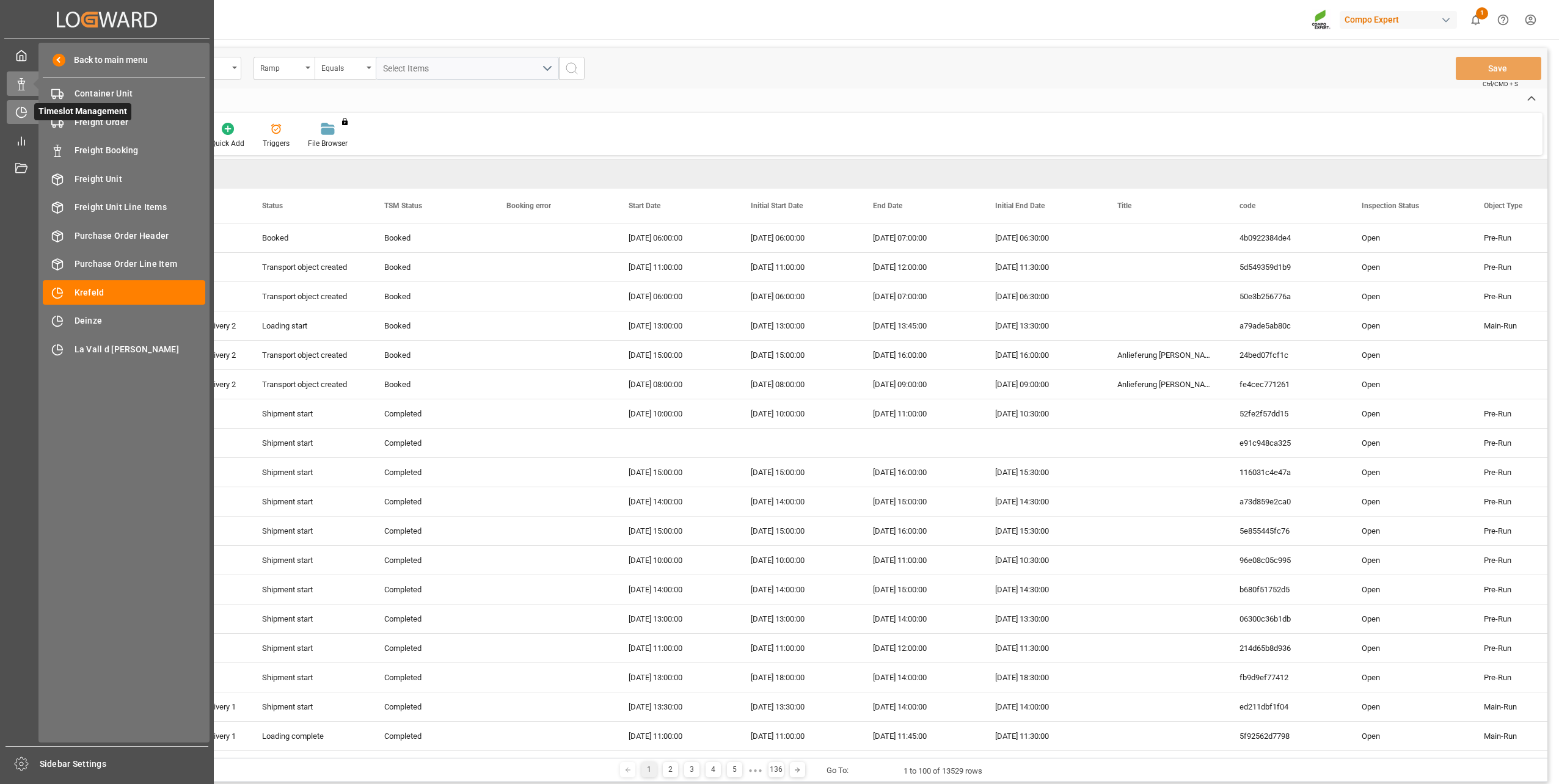
click at [20, 112] on icon at bounding box center [22, 112] width 12 height 12
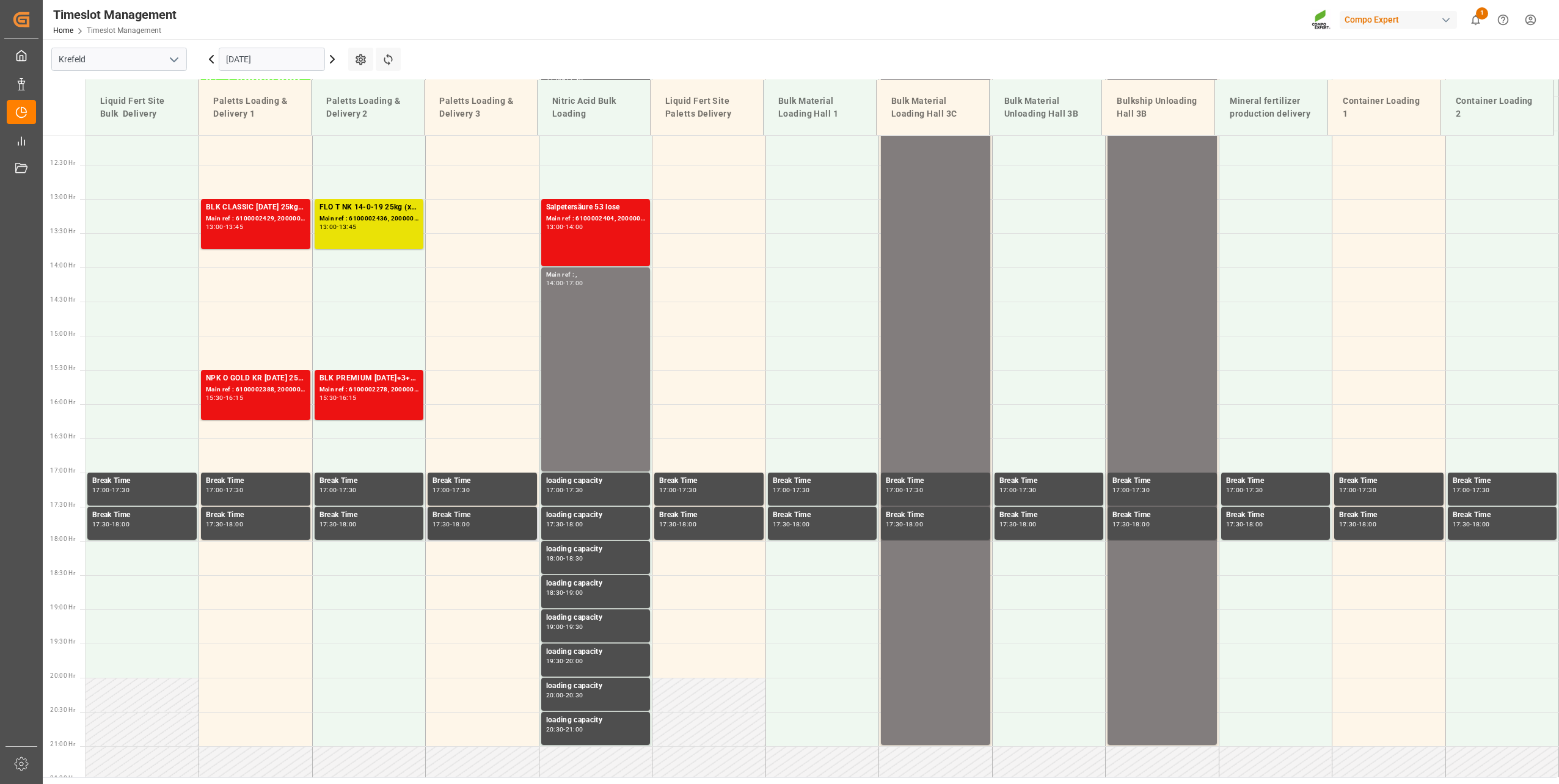
scroll to position [886, 0]
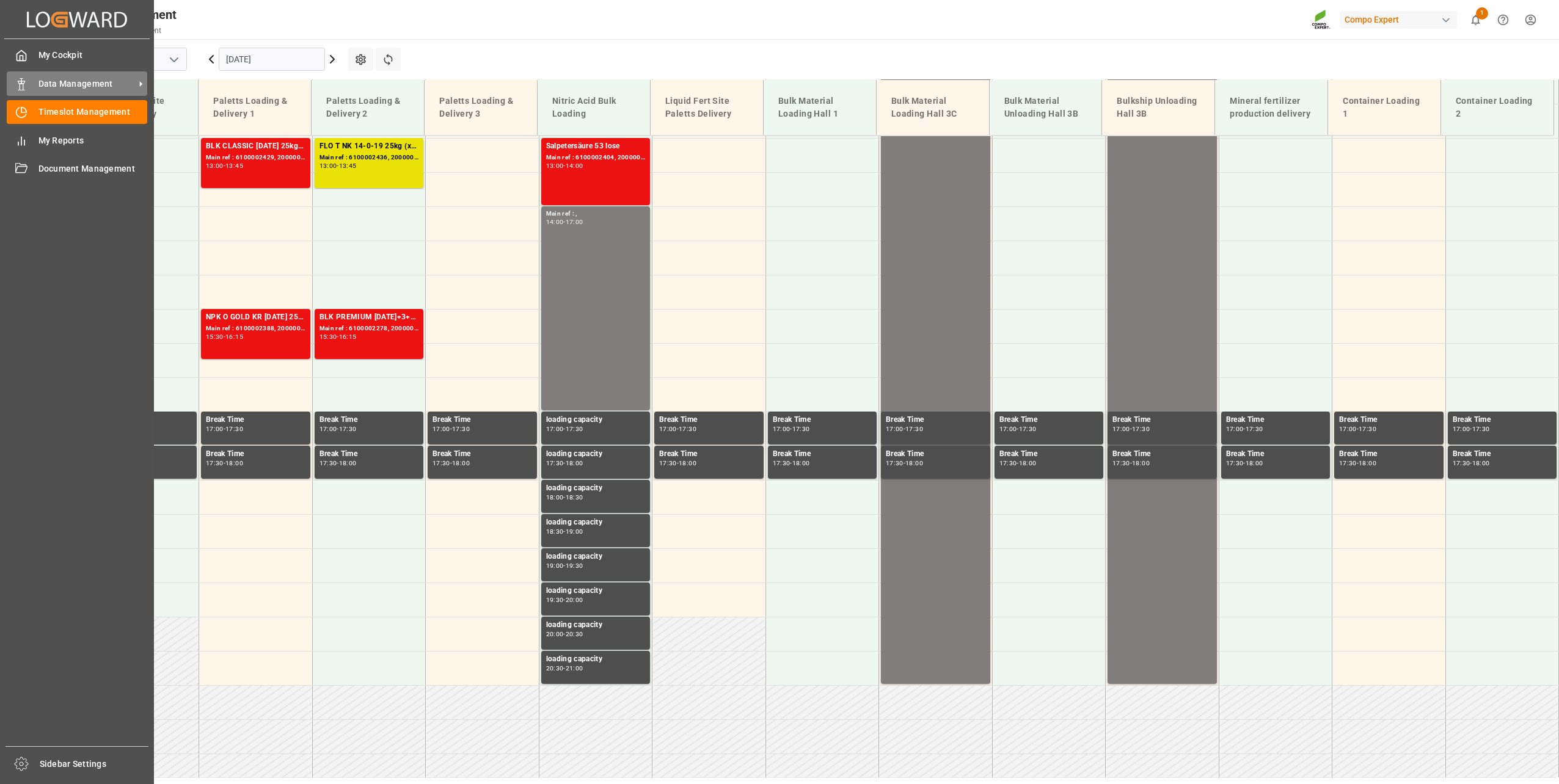
click at [17, 84] on icon at bounding box center [22, 84] width 12 height 12
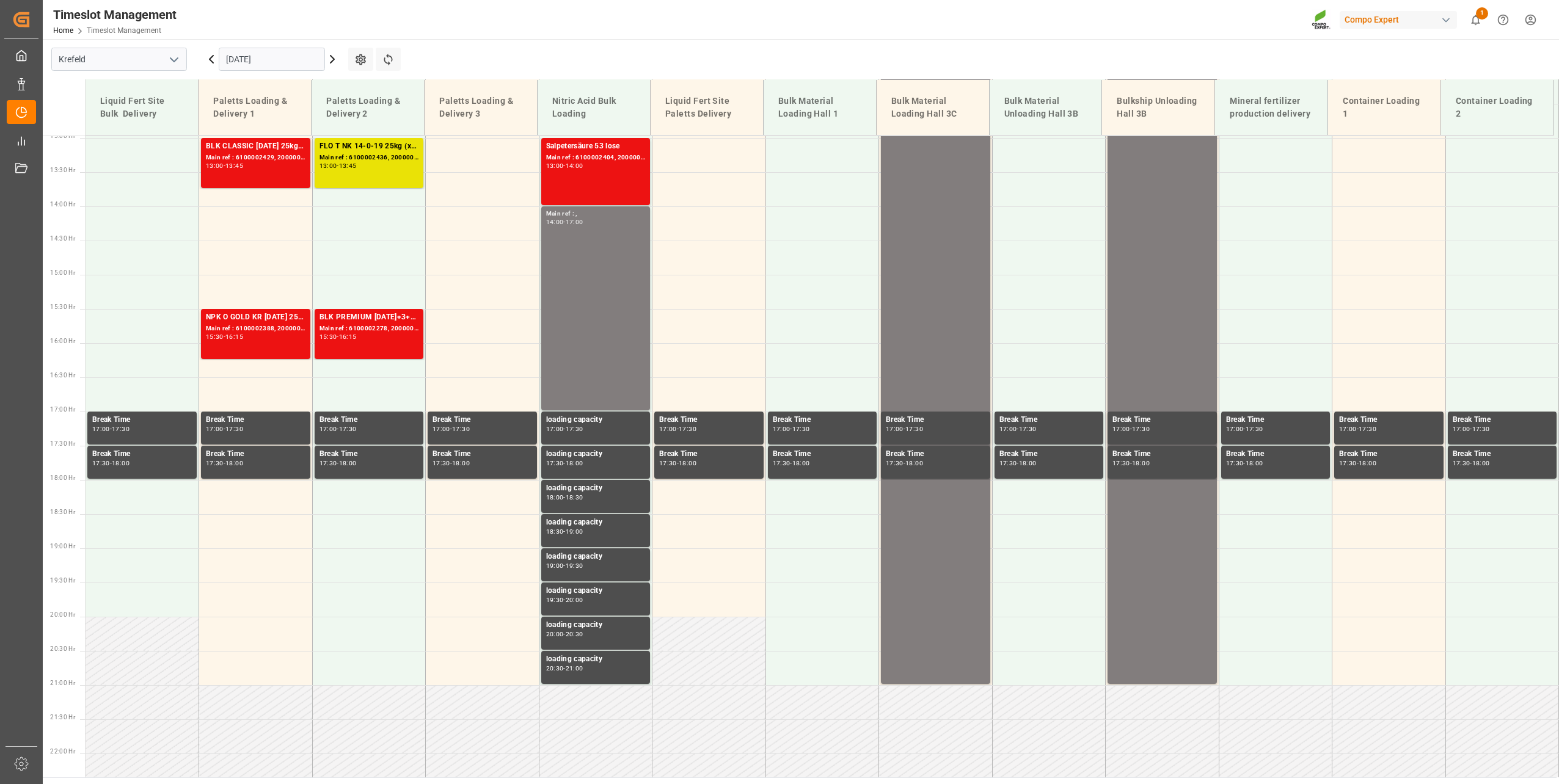
click at [232, 52] on input "14.10.2025" at bounding box center [271, 59] width 106 height 23
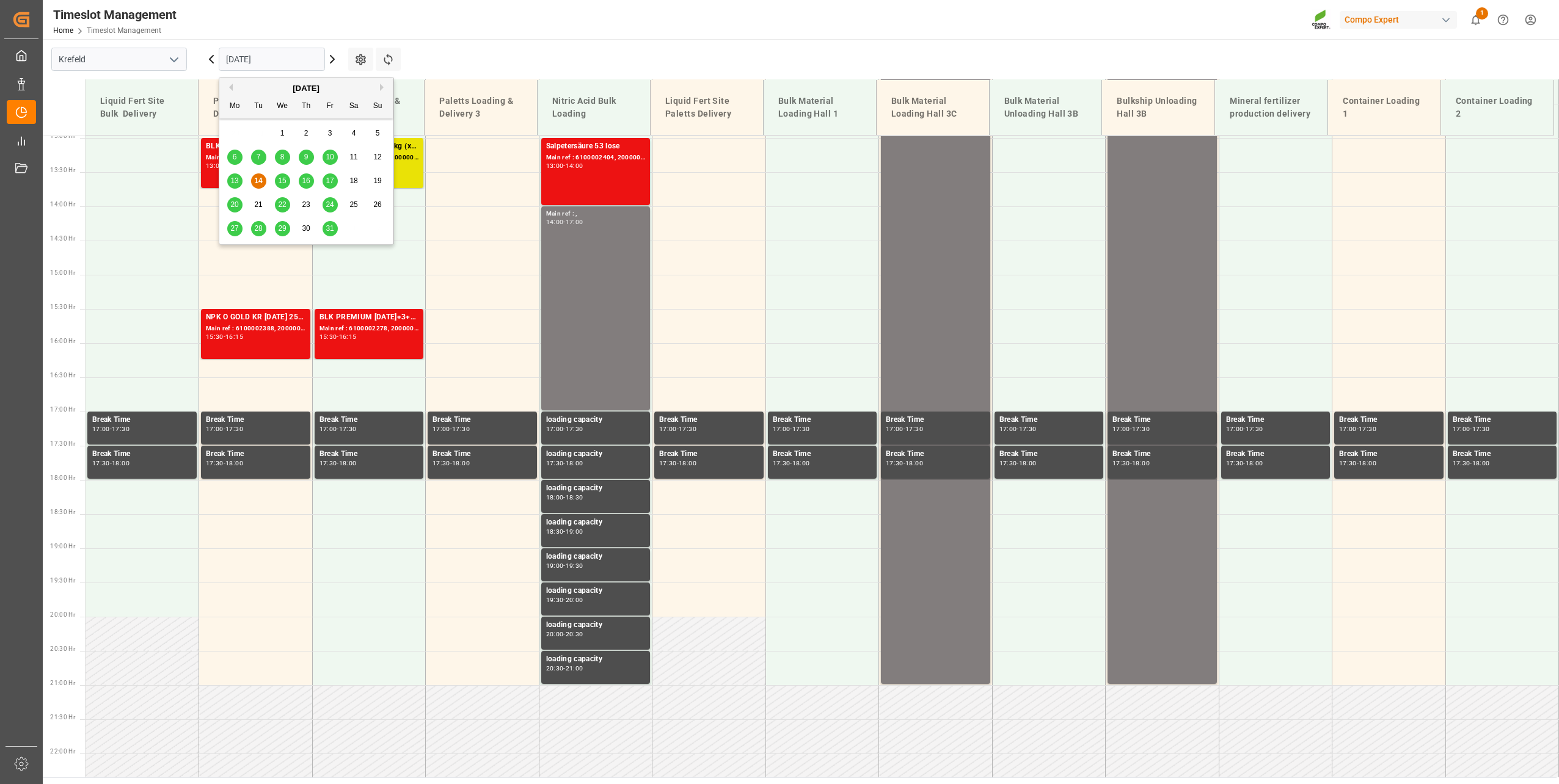
click at [282, 184] on span "15" at bounding box center [282, 180] width 8 height 9
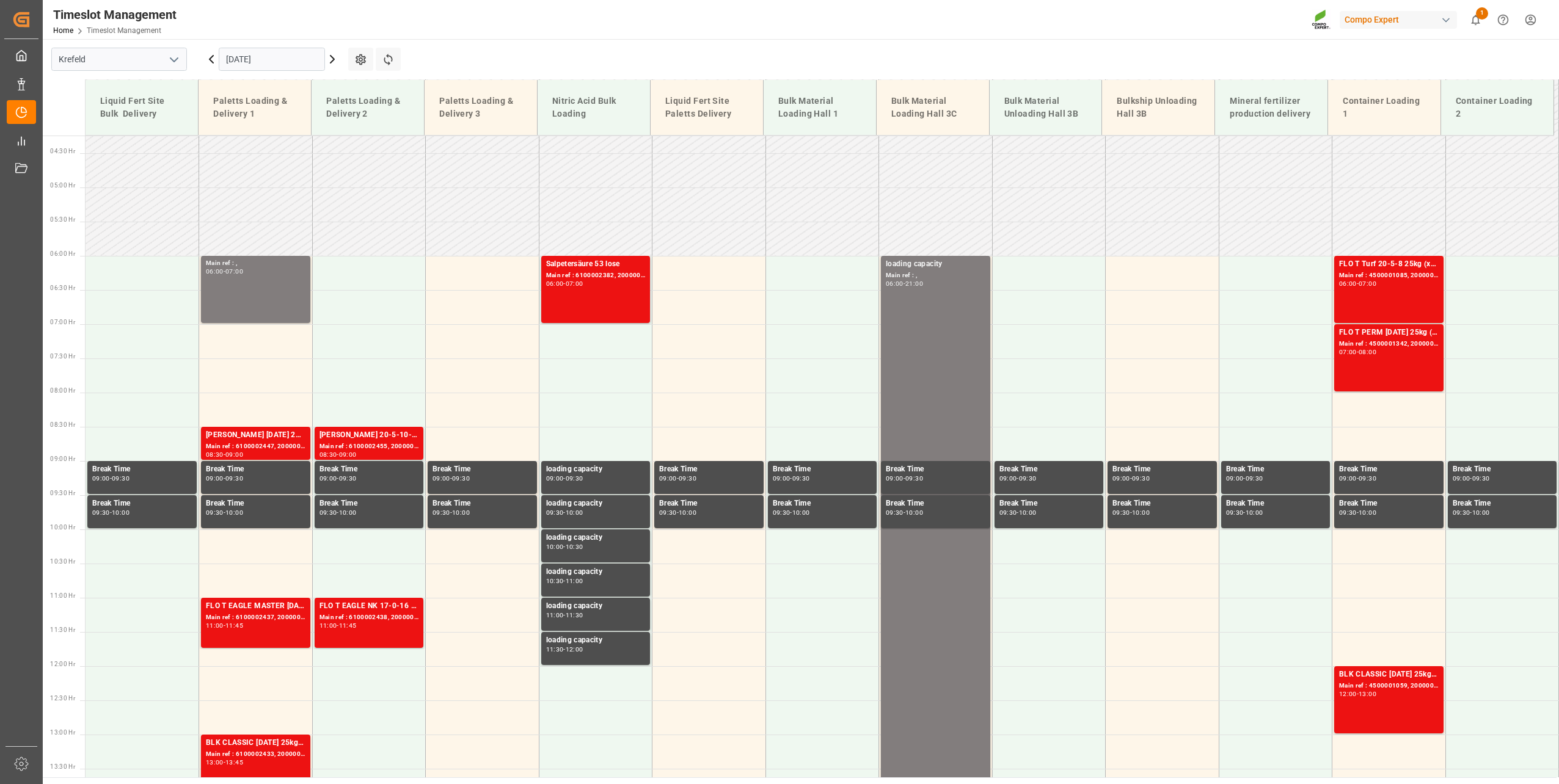
scroll to position [32, 0]
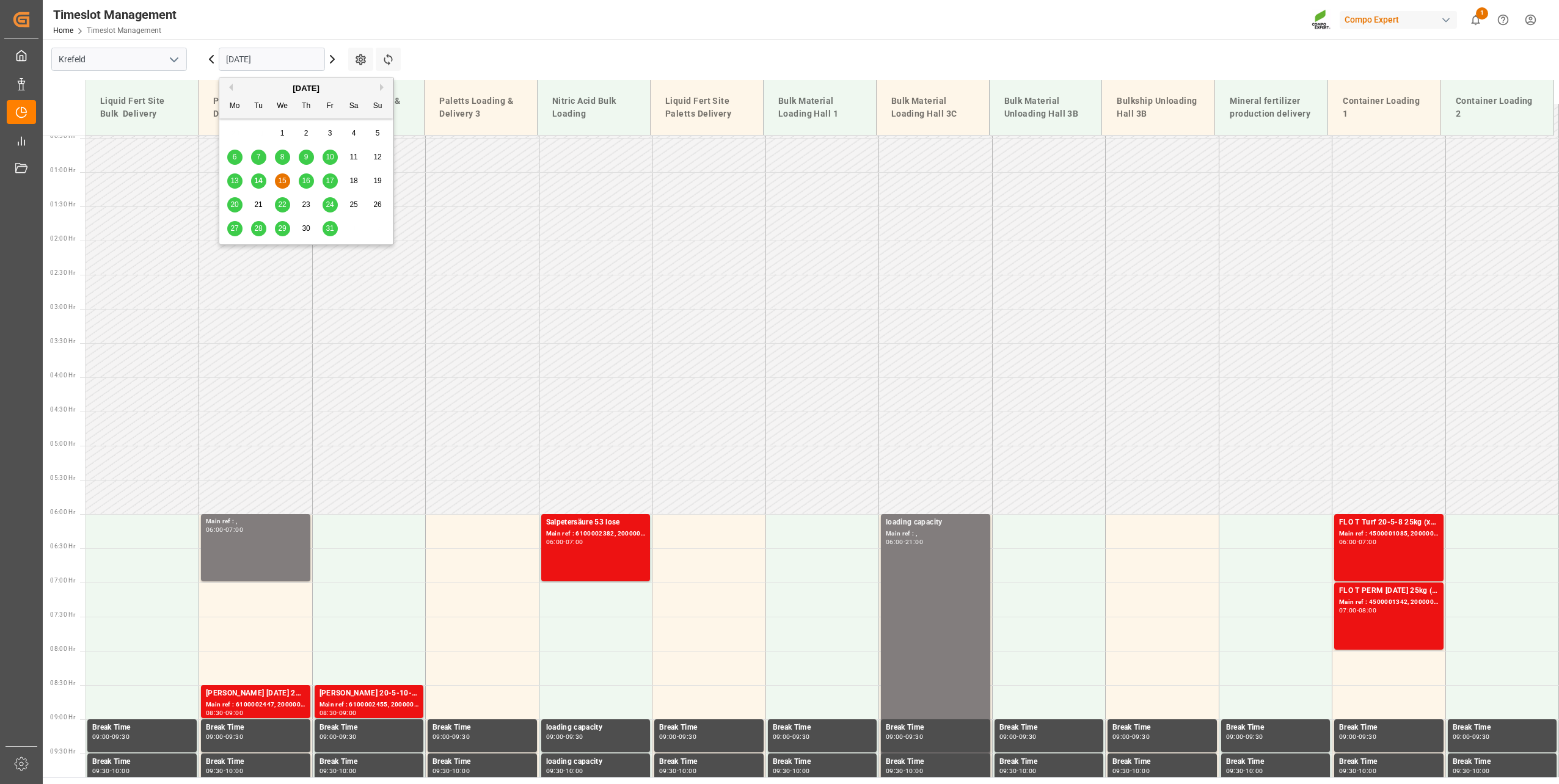
click at [245, 55] on input "15.10.2025" at bounding box center [271, 59] width 106 height 23
click at [263, 180] on div "14" at bounding box center [259, 182] width 16 height 15
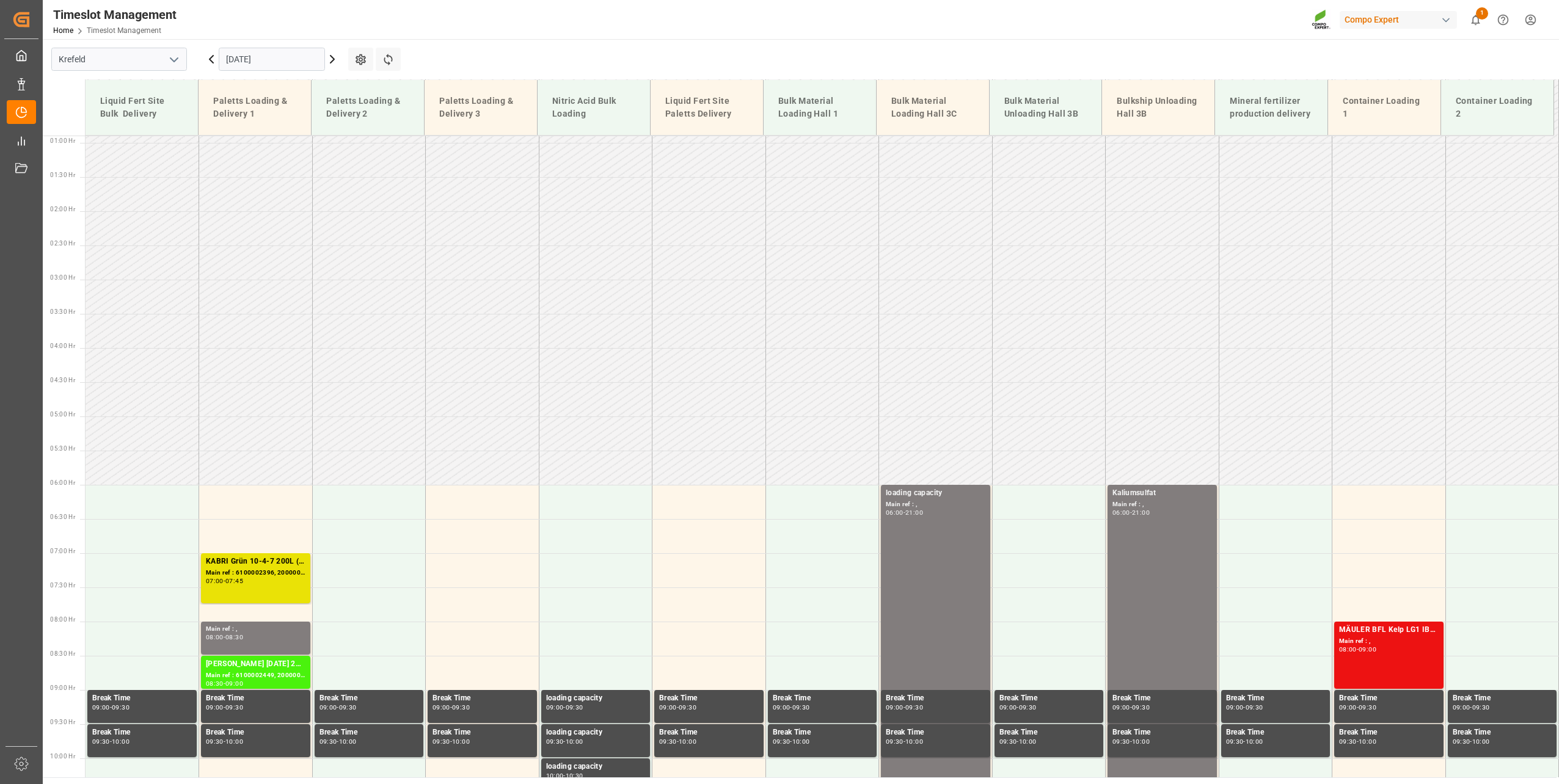
scroll to position [826, 0]
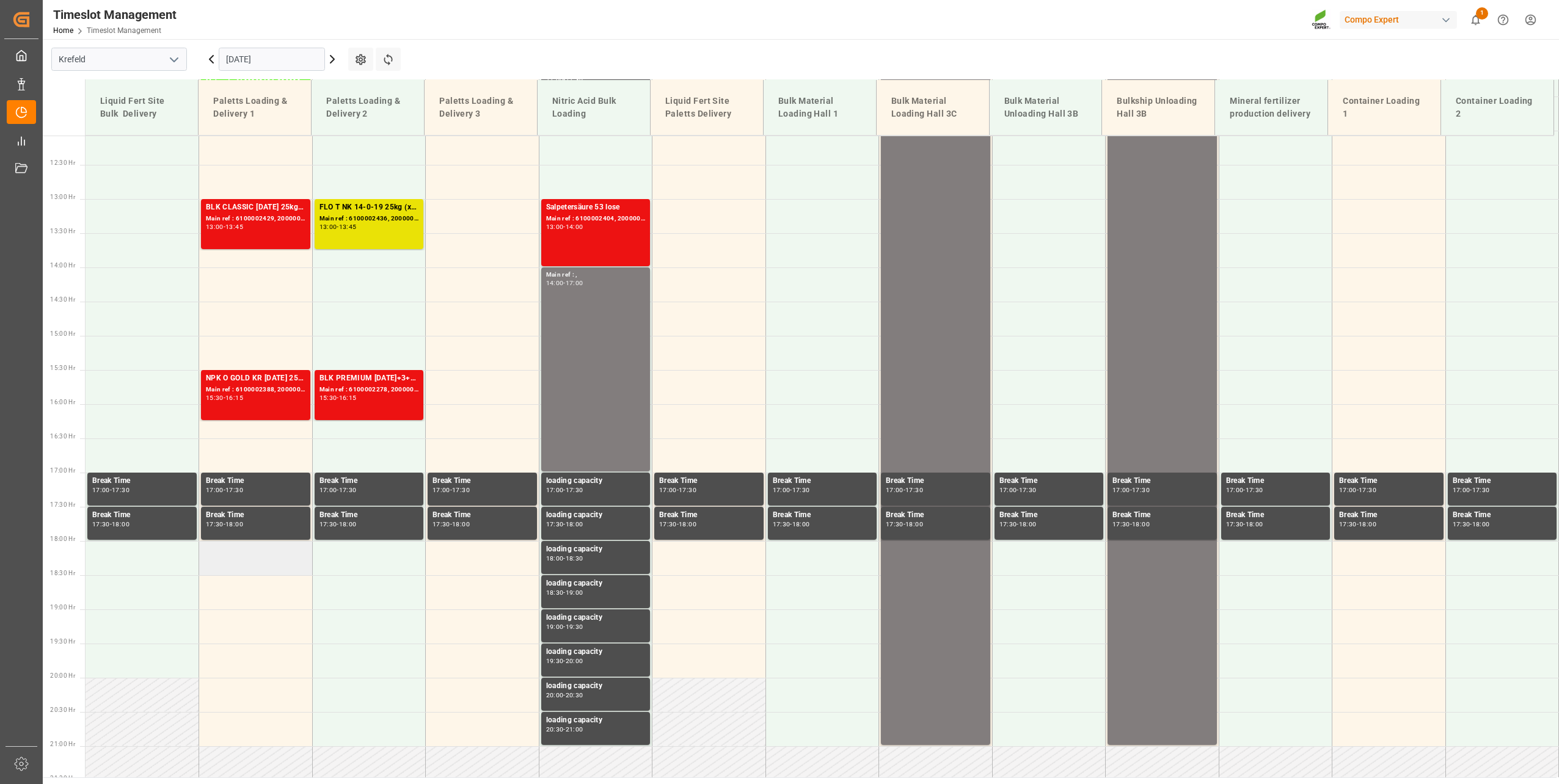
click at [246, 552] on td at bounding box center [256, 558] width 114 height 34
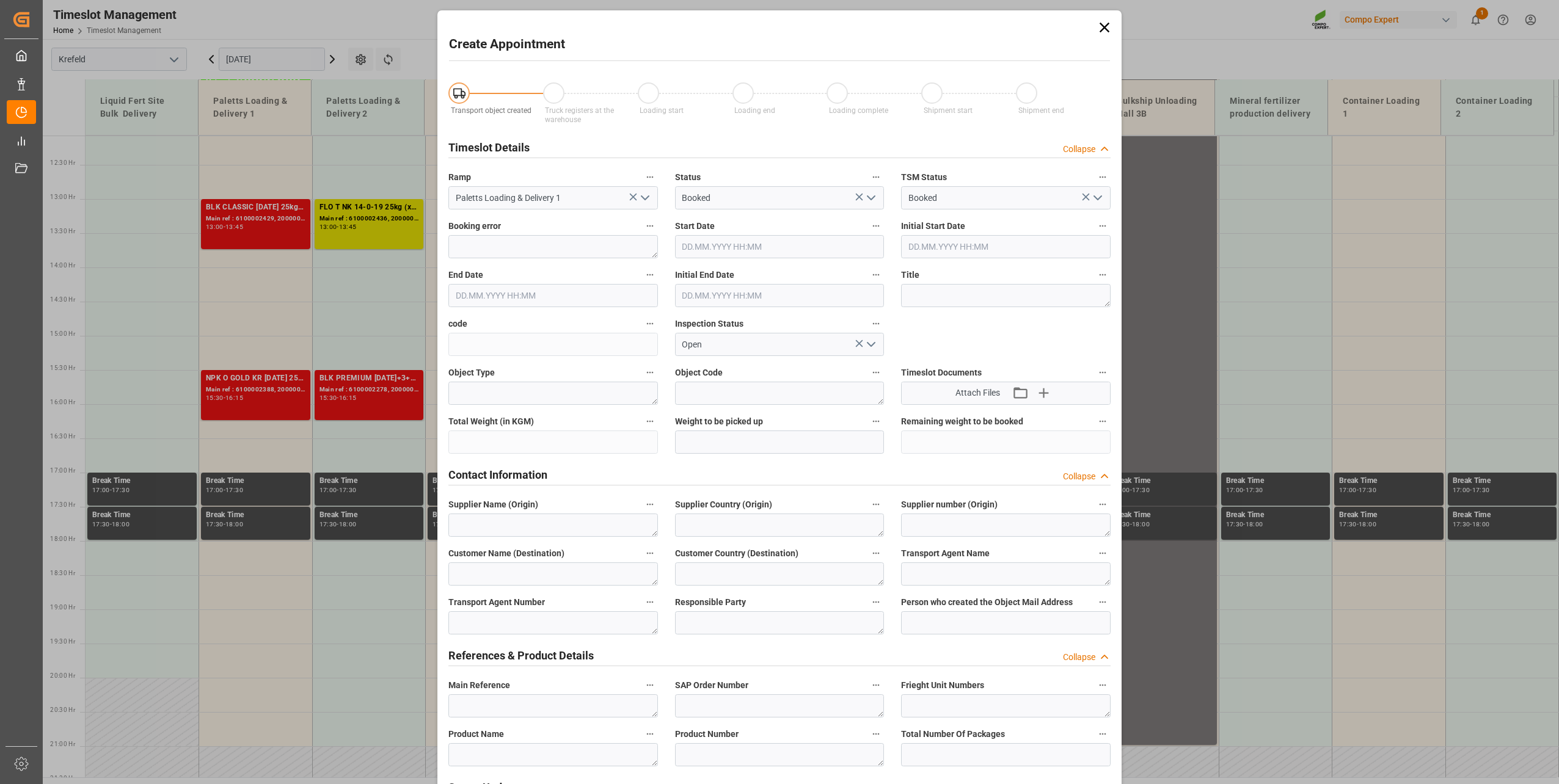
type input "14.10.2025 18:00"
type input "14.10.2025 18:30"
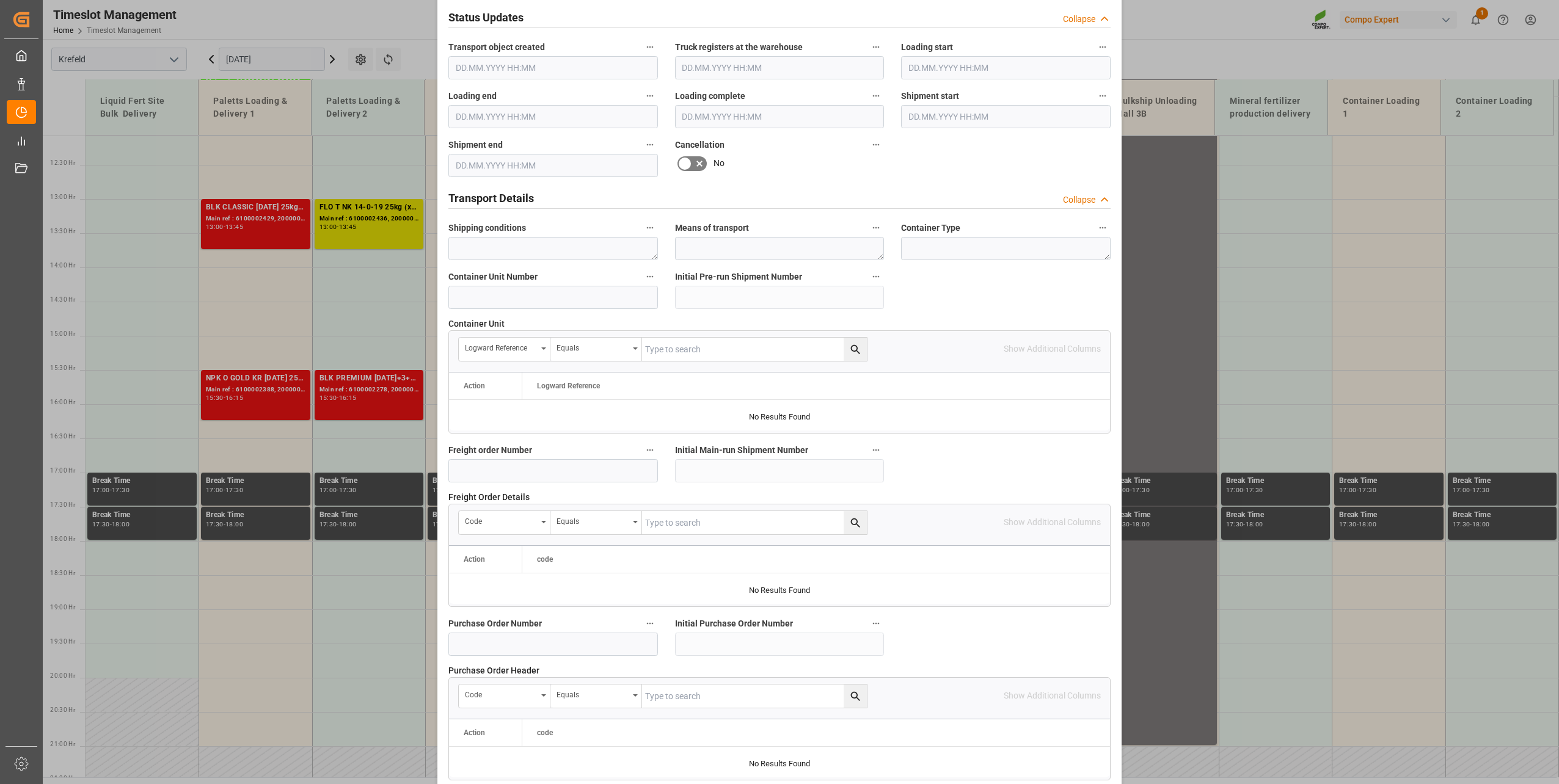
scroll to position [855, 0]
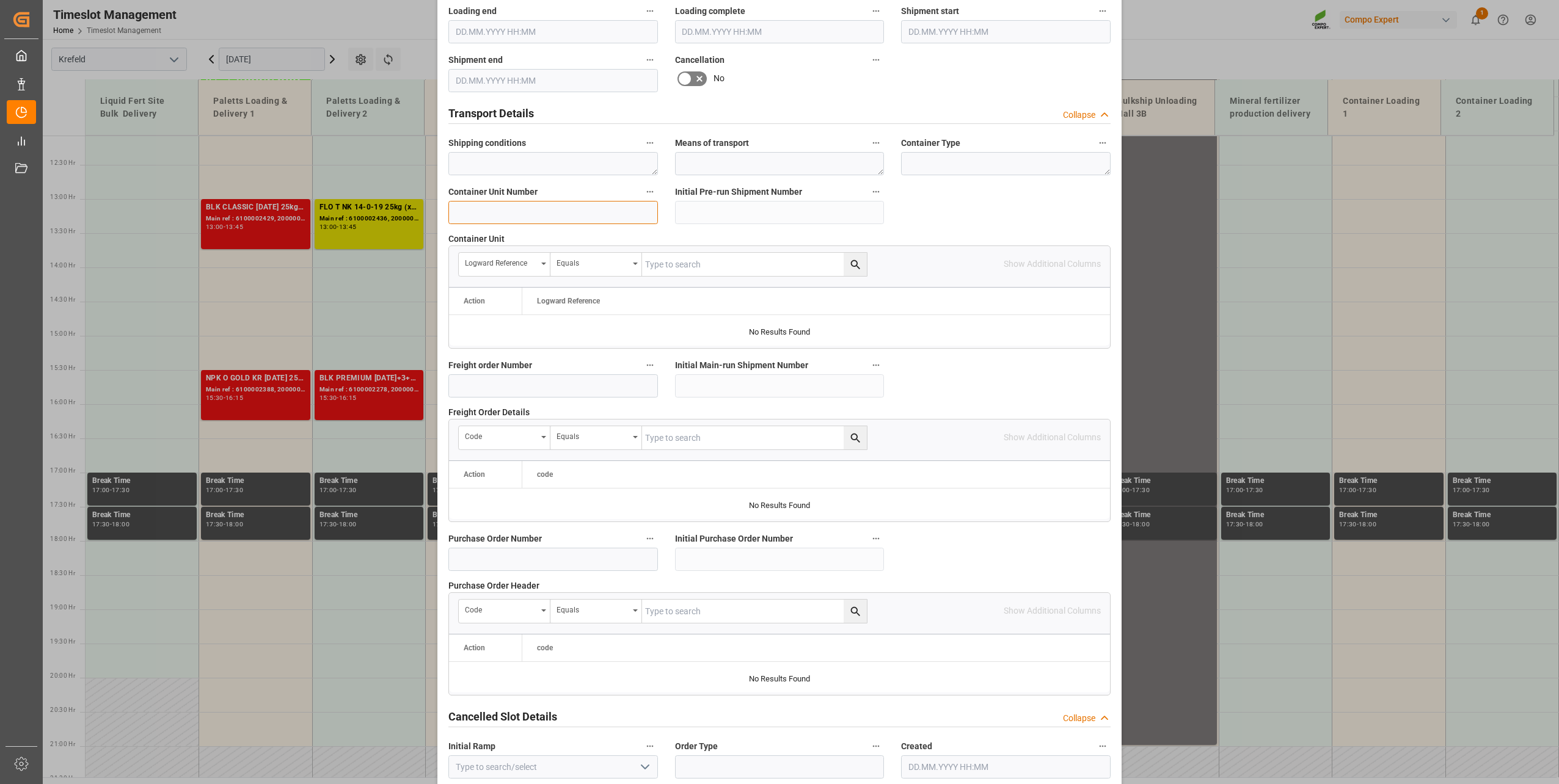
click at [506, 208] on input at bounding box center [553, 212] width 210 height 23
click at [450, 382] on input at bounding box center [553, 385] width 210 height 23
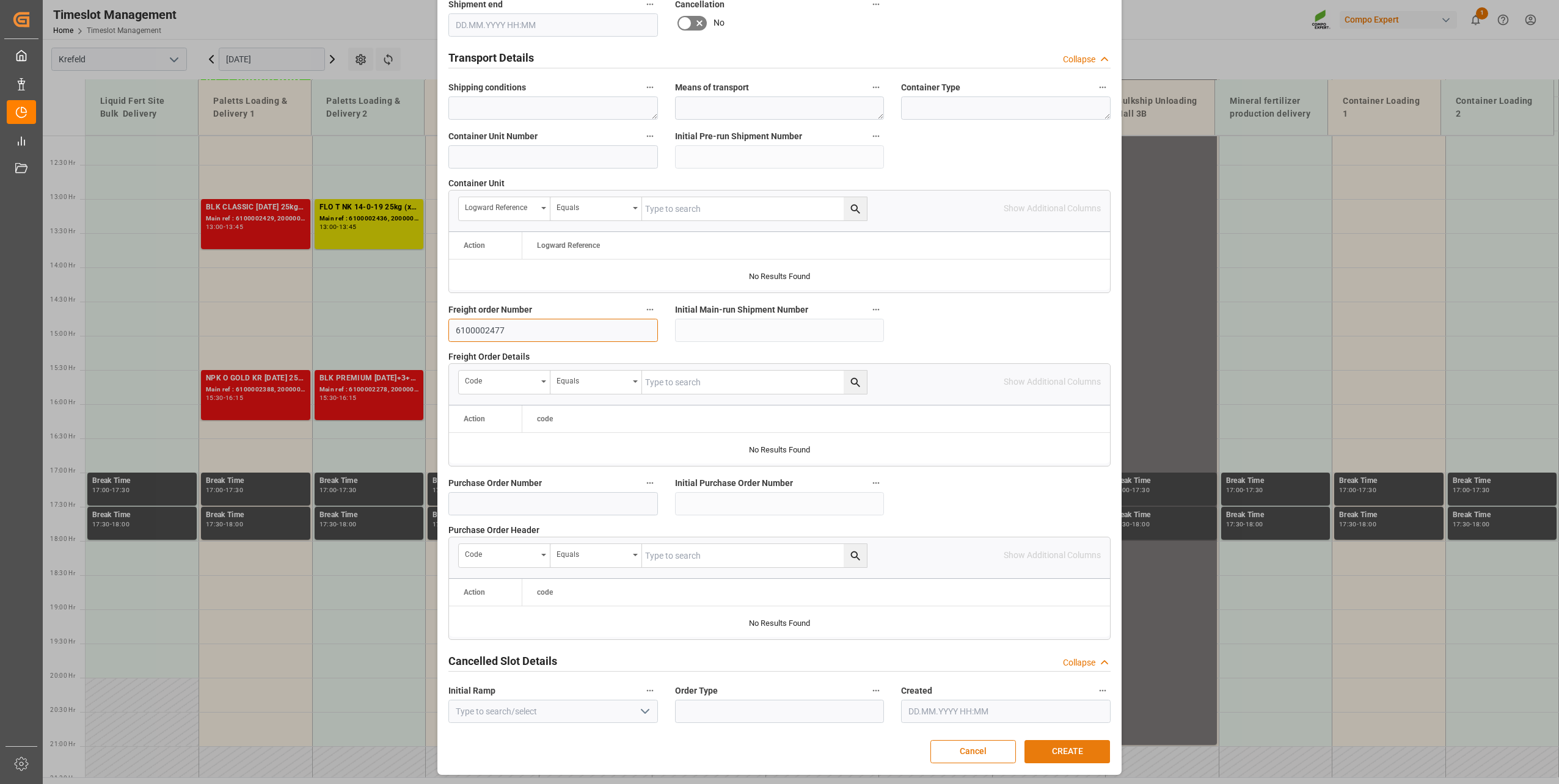
type input "6100002477"
click at [1047, 751] on button "CREATE" at bounding box center [1067, 751] width 86 height 23
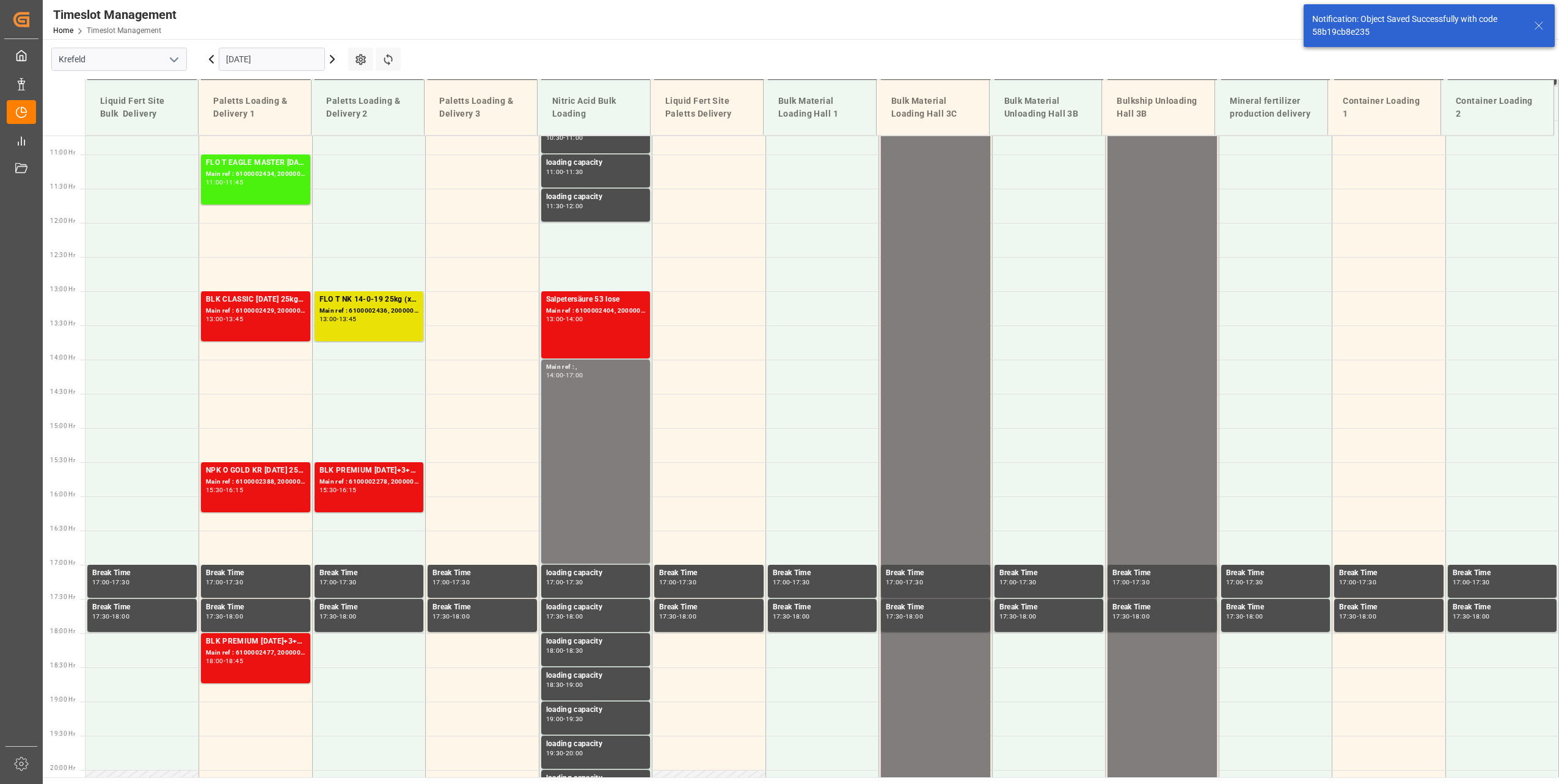
scroll to position [1000, 0]
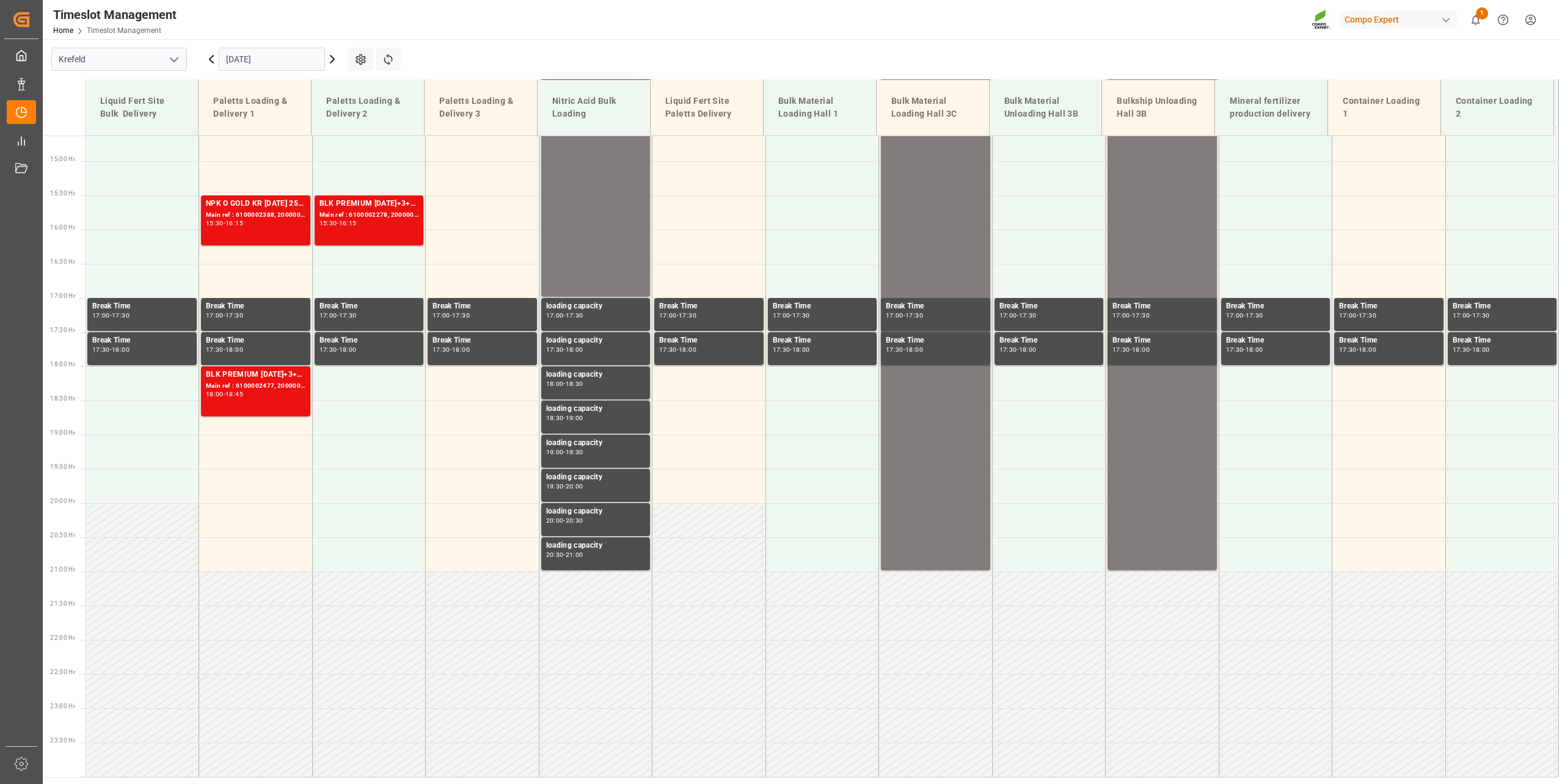
click at [336, 55] on icon at bounding box center [333, 60] width 15 height 15
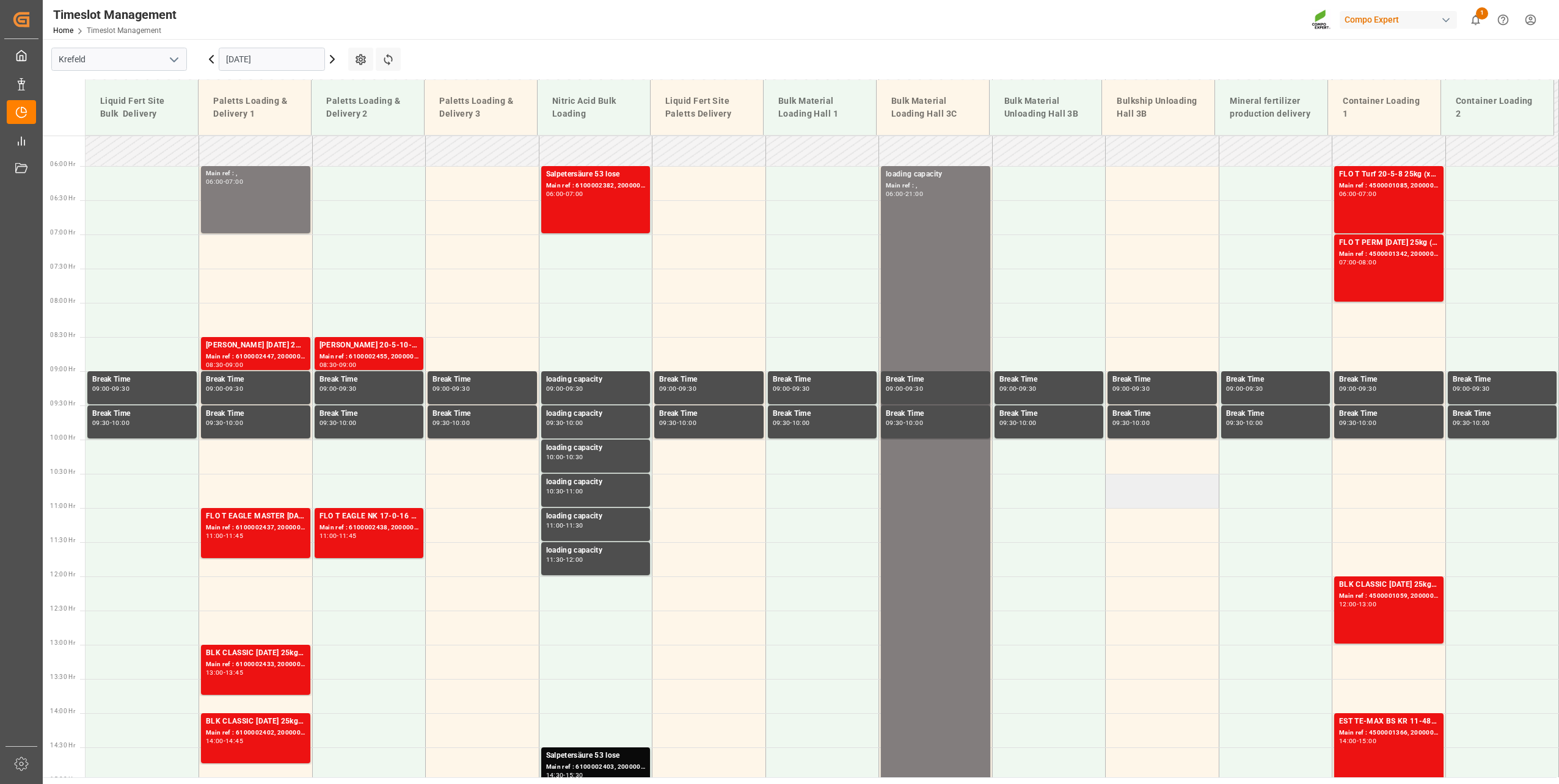
scroll to position [399, 0]
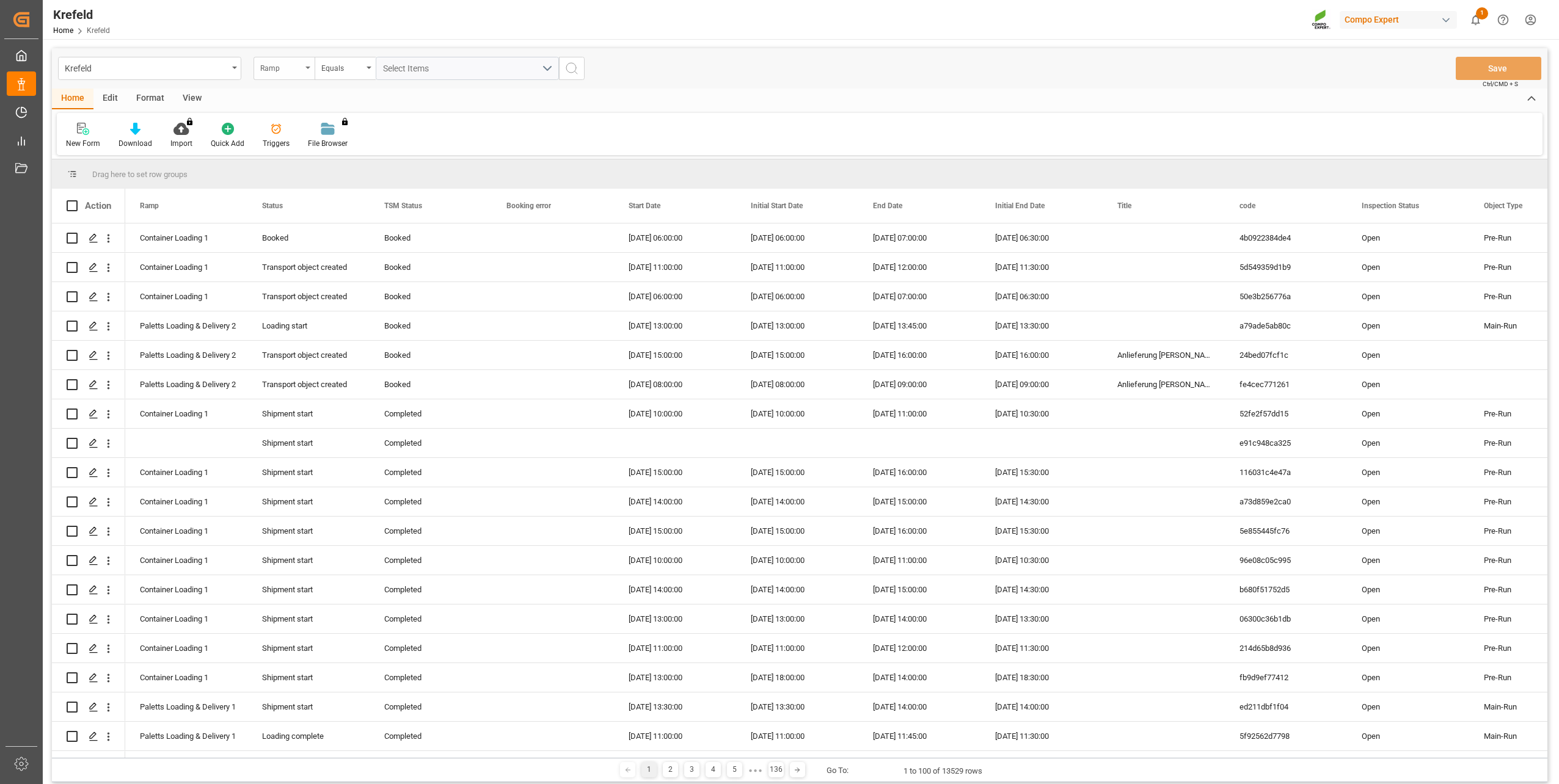
click at [279, 75] on div "Ramp" at bounding box center [284, 68] width 61 height 23
click at [362, 63] on div "Equals" at bounding box center [342, 66] width 42 height 14
click at [370, 166] on div "Contains" at bounding box center [406, 176] width 182 height 25
click at [415, 58] on button "Select Items" at bounding box center [467, 68] width 183 height 23
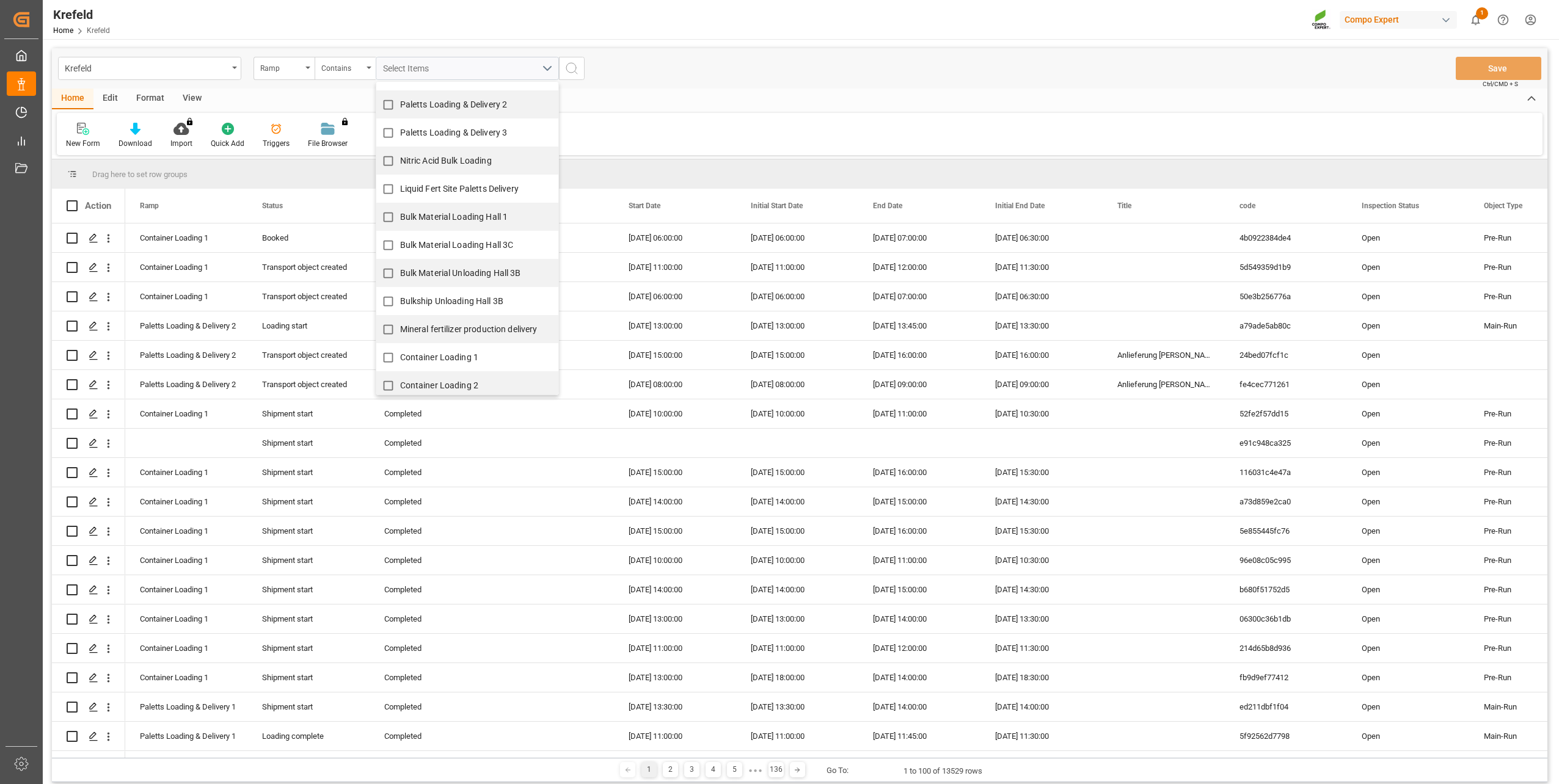
scroll to position [82, 0]
click at [413, 353] on span "Container Loading 1" at bounding box center [439, 352] width 79 height 10
click at [400, 353] on input "Container Loading 1" at bounding box center [388, 352] width 24 height 24
checkbox input "true"
click at [418, 374] on span "Container Loading 2" at bounding box center [439, 380] width 79 height 13
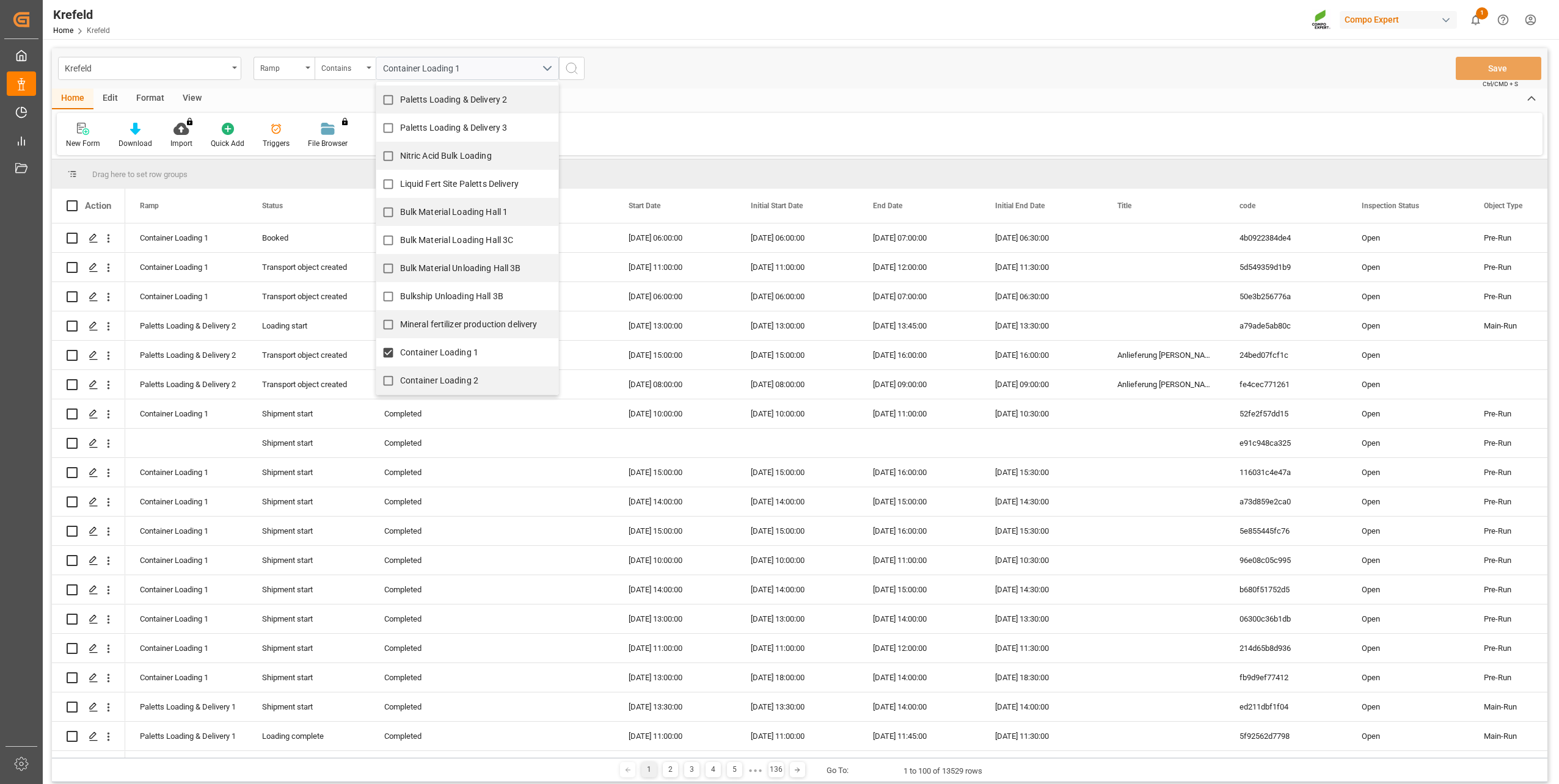
click at [400, 374] on input "Container Loading 2" at bounding box center [388, 381] width 24 height 24
checkbox input "true"
click at [645, 73] on div "Krefeld Ramp Contains Container Loading 1, Container Loading 2 Liquid Fert Site…" at bounding box center [800, 68] width 1496 height 40
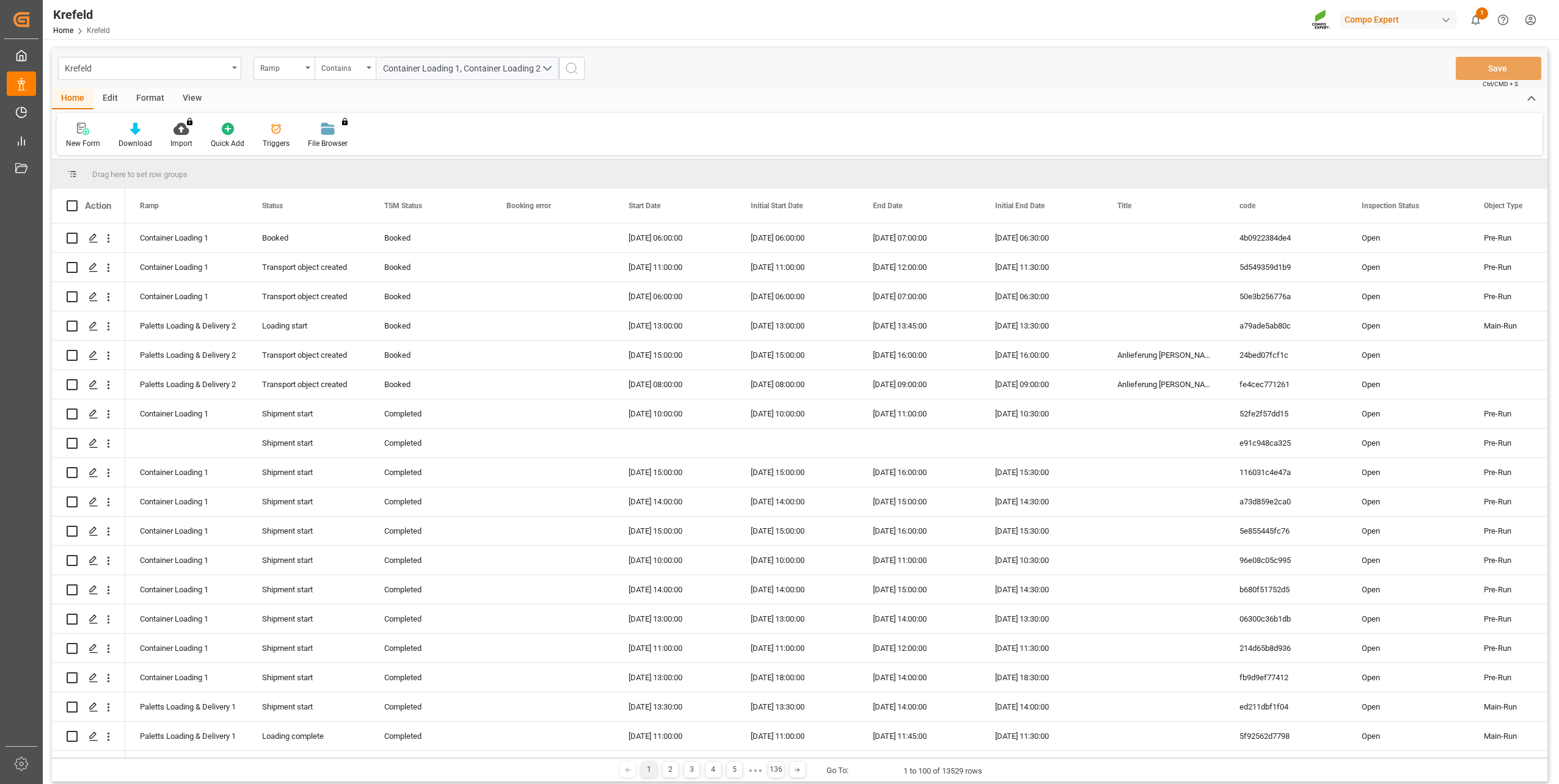
click at [577, 66] on icon "search button" at bounding box center [572, 68] width 15 height 15
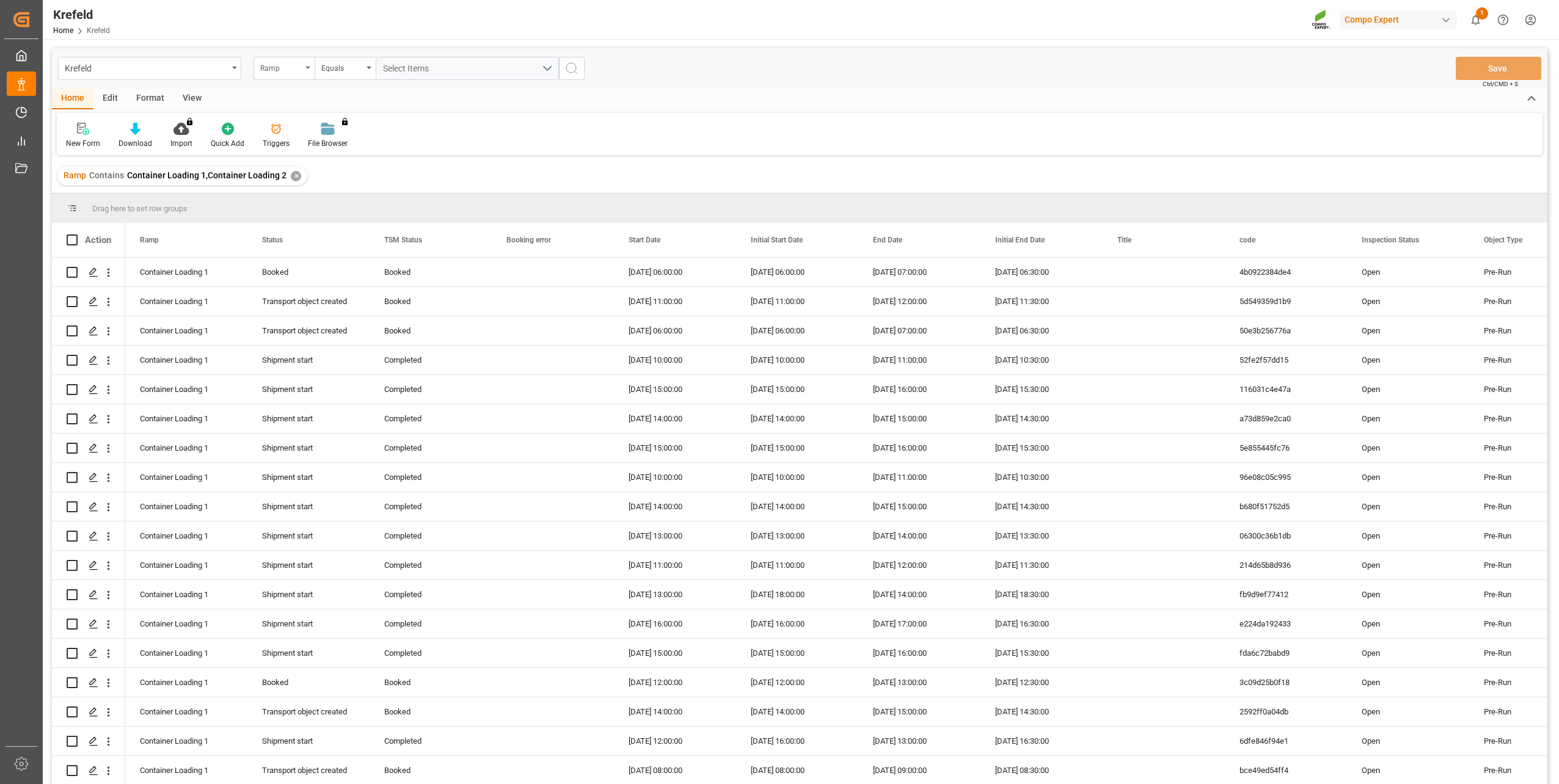
click at [278, 66] on div "Ramp" at bounding box center [281, 66] width 42 height 14
click at [297, 232] on div "Start Date" at bounding box center [344, 226] width 182 height 25
click at [431, 68] on input "text" at bounding box center [467, 68] width 183 height 23
click at [440, 187] on span "15" at bounding box center [439, 190] width 8 height 9
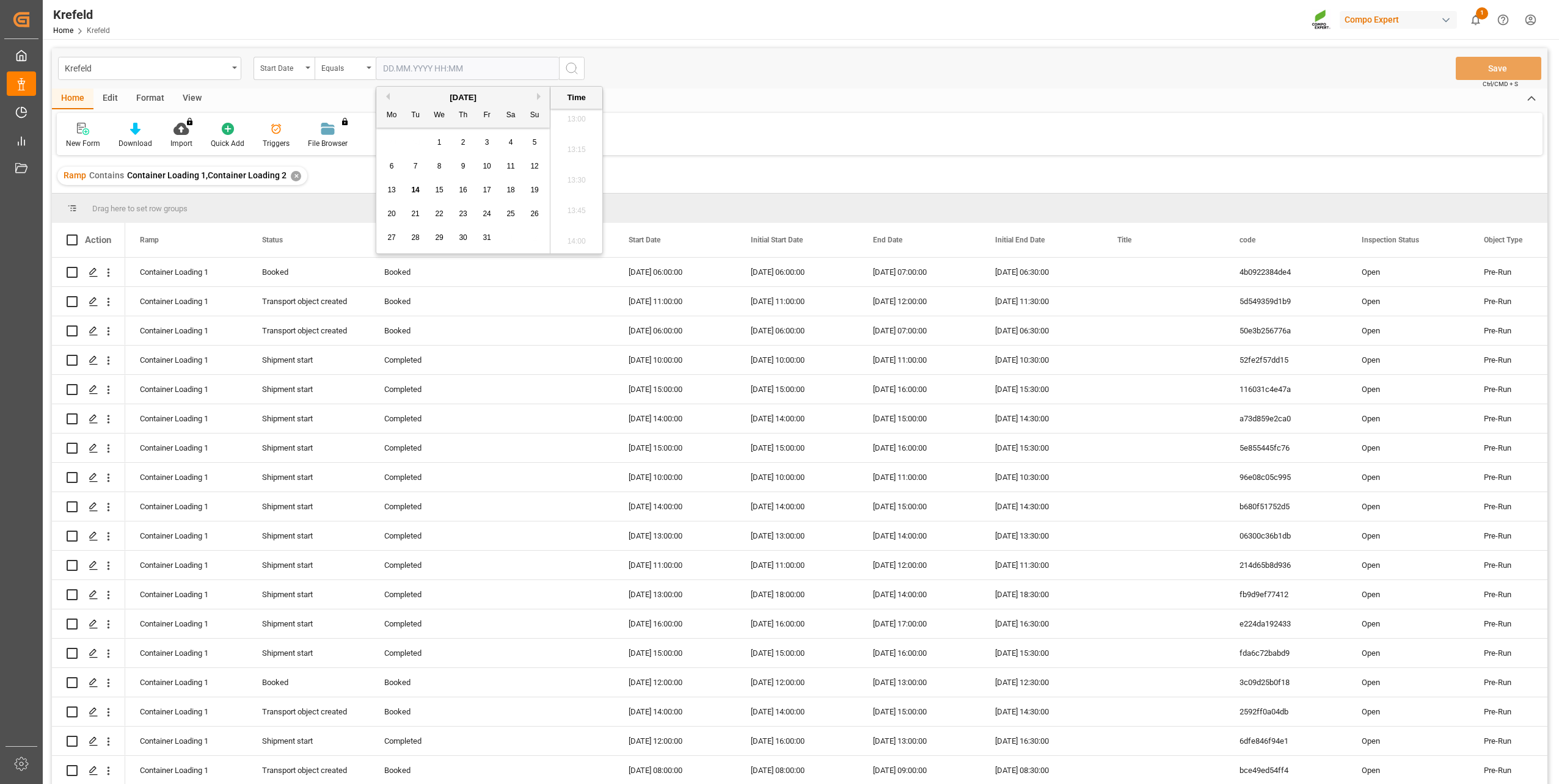
type input "[DATE] 00:00"
click at [774, 80] on div "Krefeld Start Date Equals [DATE] 00:00 Save Ctrl/CMD + S" at bounding box center [800, 68] width 1496 height 40
click at [573, 66] on icon "search button" at bounding box center [572, 68] width 15 height 15
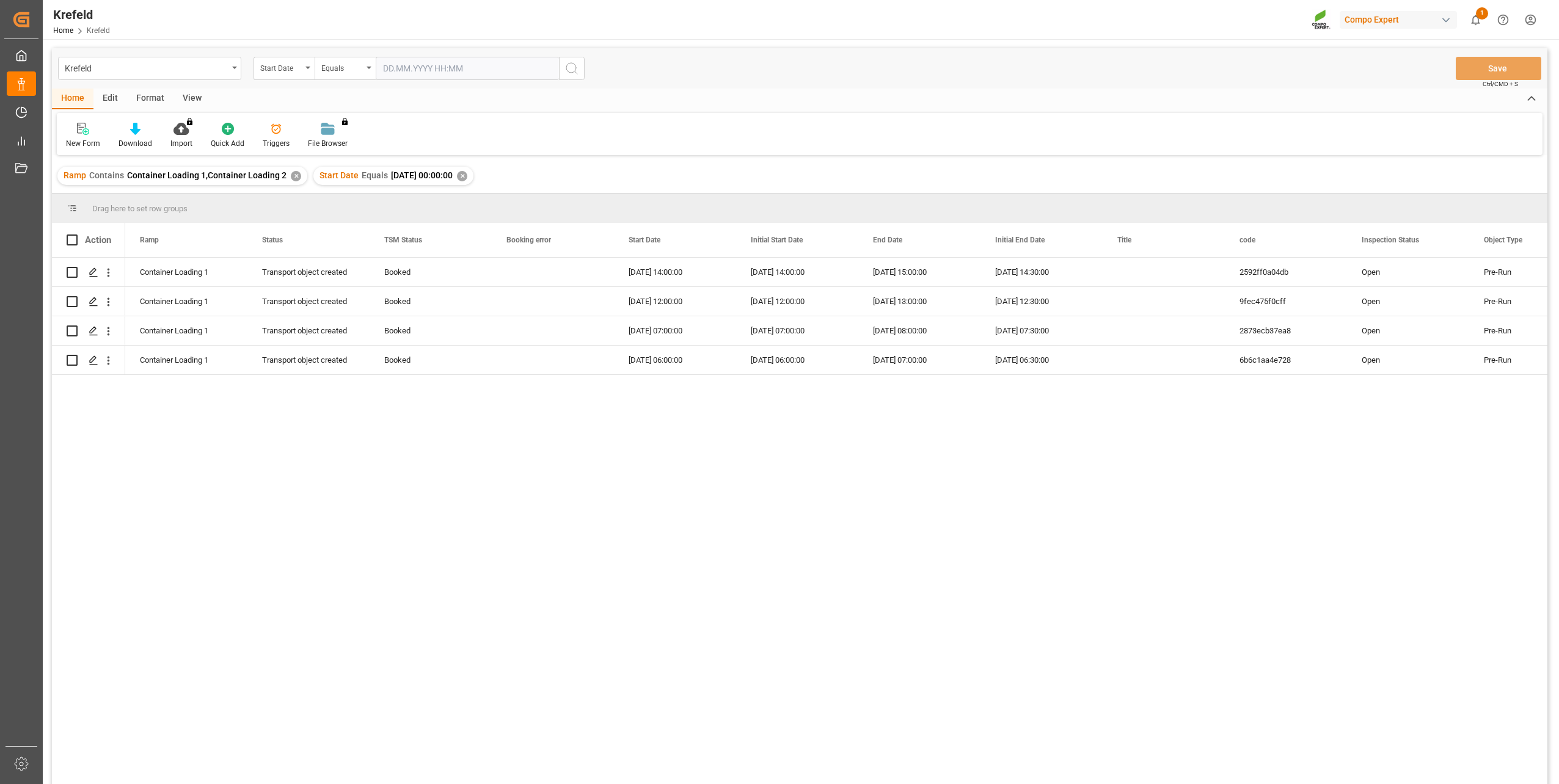
click at [187, 100] on div "View" at bounding box center [192, 99] width 37 height 20
click at [97, 130] on div "Default Standard Templates Save Template Reset Template" at bounding box center [800, 134] width 1486 height 42
drag, startPoint x: 97, startPoint y: 130, endPoint x: 84, endPoint y: 133, distance: 13.3
click at [84, 133] on icon at bounding box center [78, 129] width 12 height 12
click at [125, 256] on div "Container_Neu" at bounding box center [133, 247] width 134 height 25
